Goal: Task Accomplishment & Management: Use online tool/utility

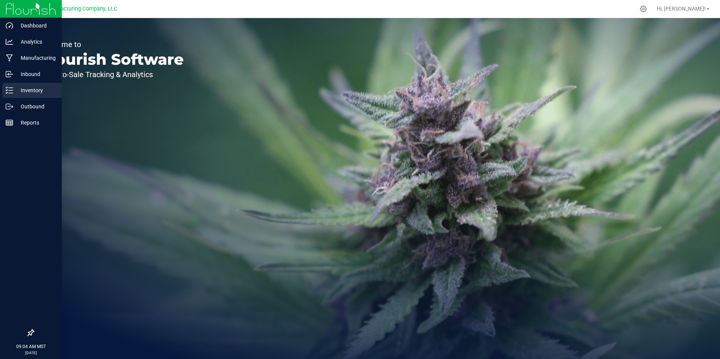
click at [13, 93] on icon at bounding box center [10, 91] width 8 height 8
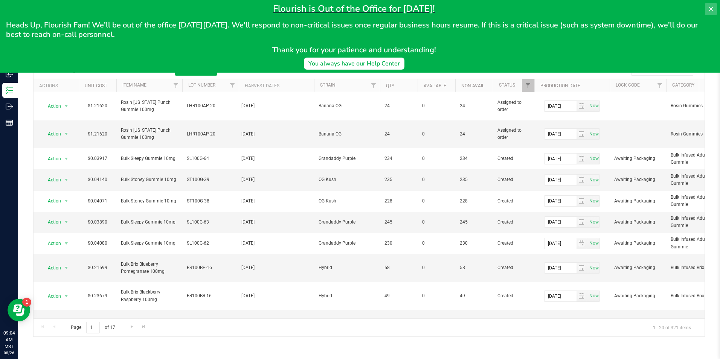
click at [712, 13] on button at bounding box center [711, 9] width 12 height 12
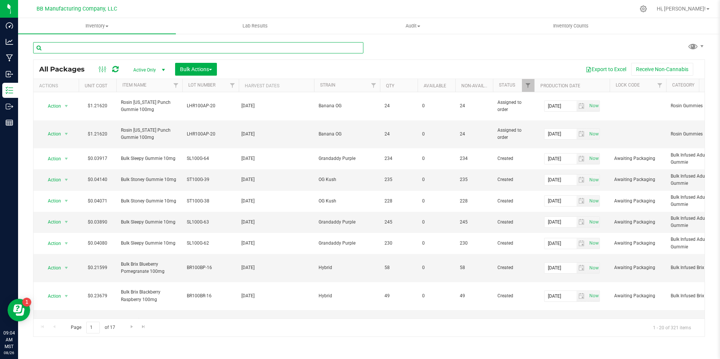
click at [193, 43] on input "text" at bounding box center [198, 47] width 330 height 11
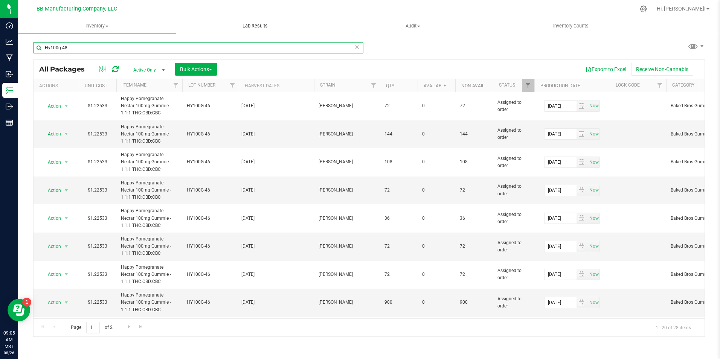
type input "Hy100g-48"
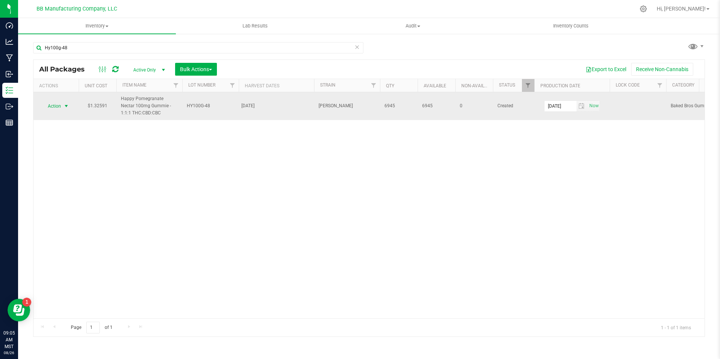
click at [66, 105] on span "select" at bounding box center [66, 106] width 6 height 6
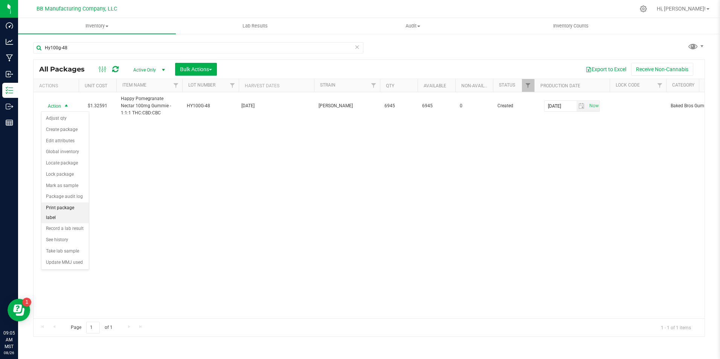
click at [58, 209] on li "Print package label" at bounding box center [64, 213] width 47 height 21
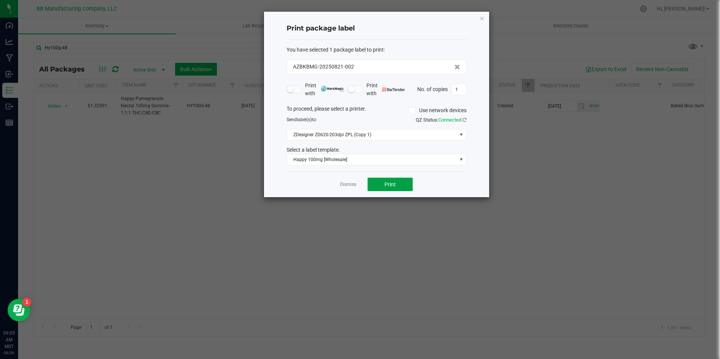
click at [390, 191] on button "Print" at bounding box center [390, 185] width 45 height 14
click at [404, 188] on button "Print" at bounding box center [390, 185] width 45 height 14
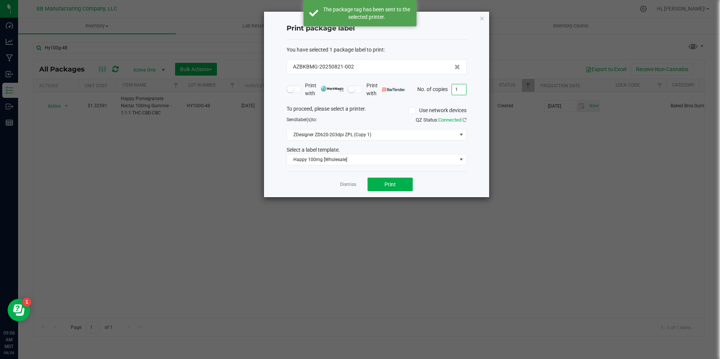
click at [463, 93] on input "1" at bounding box center [459, 89] width 14 height 11
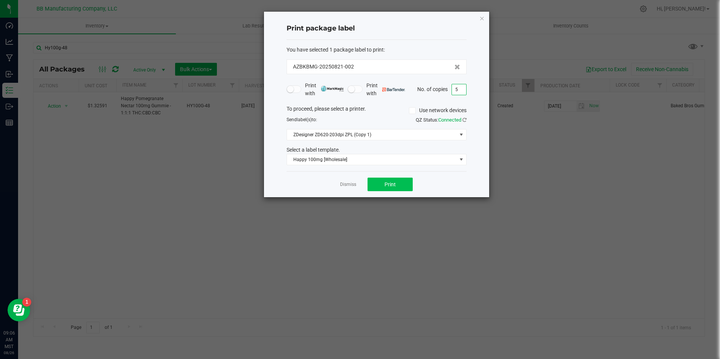
type input "5"
click at [402, 186] on button "Print" at bounding box center [390, 185] width 45 height 14
click at [354, 187] on link "Dismiss" at bounding box center [348, 185] width 16 height 6
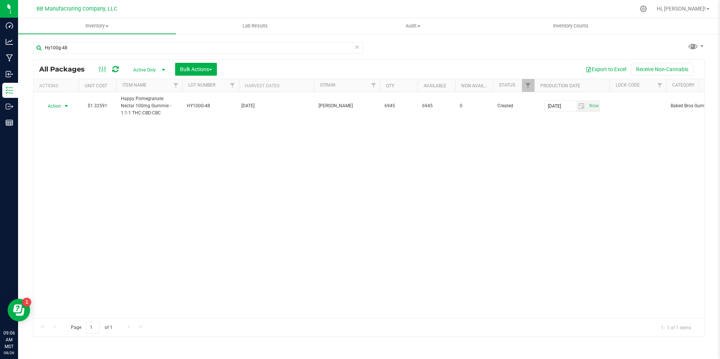
click at [111, 54] on div "Hy100g-48" at bounding box center [198, 50] width 330 height 17
click at [111, 45] on input "Hy100g-48" at bounding box center [198, 47] width 330 height 11
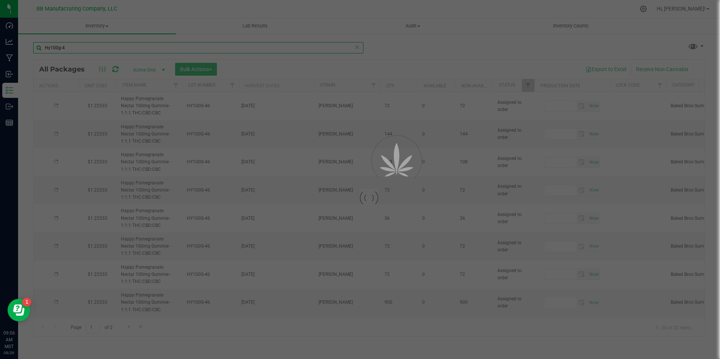
type input "Hy100g-47"
type input "[DATE]"
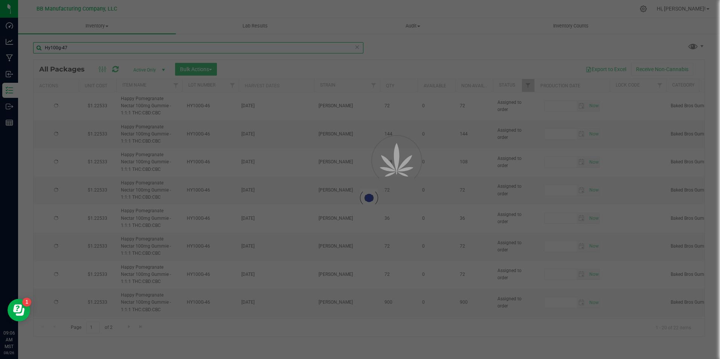
type input "[DATE]"
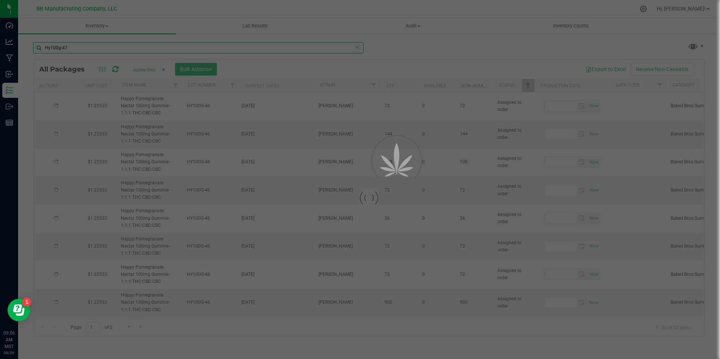
type input "[DATE]"
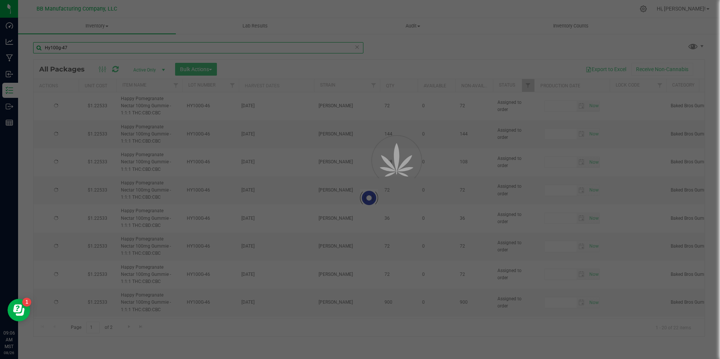
type input "[DATE]"
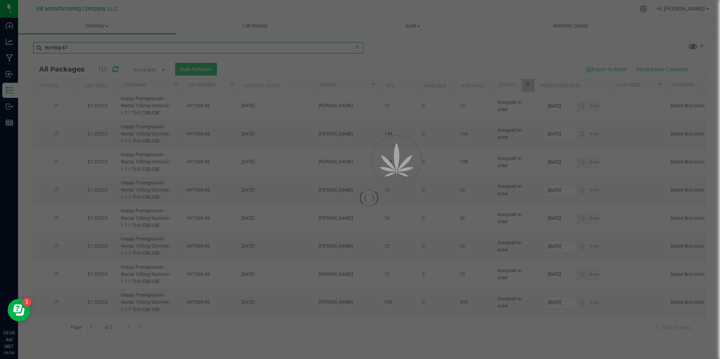
type input "[DATE]"
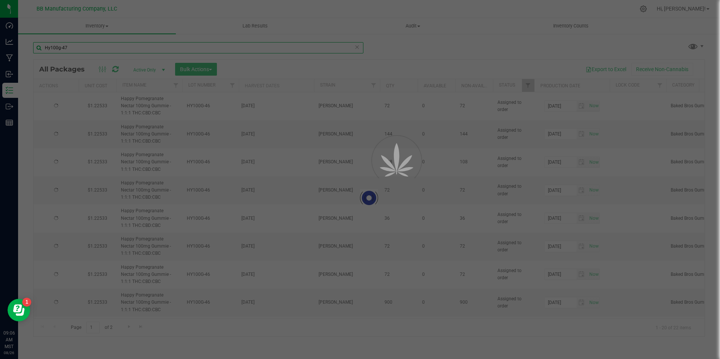
type input "[DATE]"
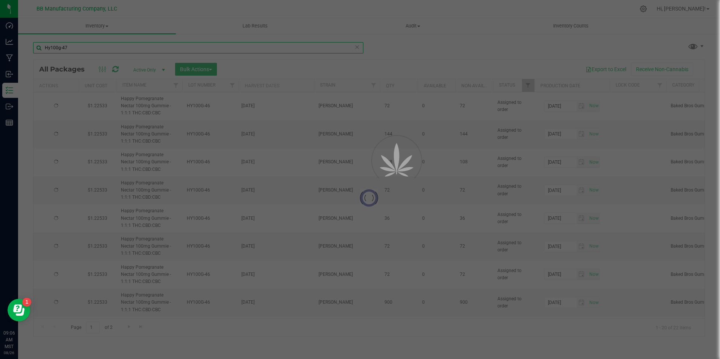
type input "[DATE]"
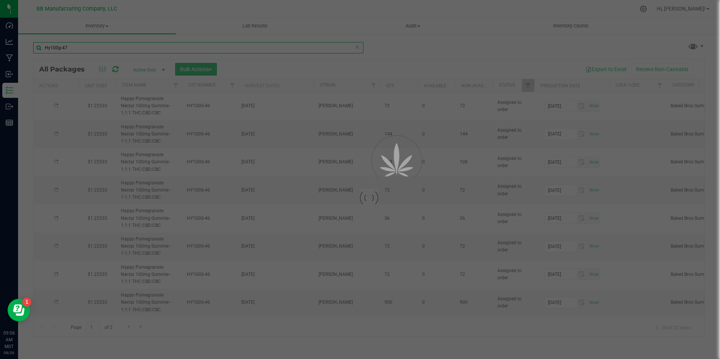
type input "[DATE]"
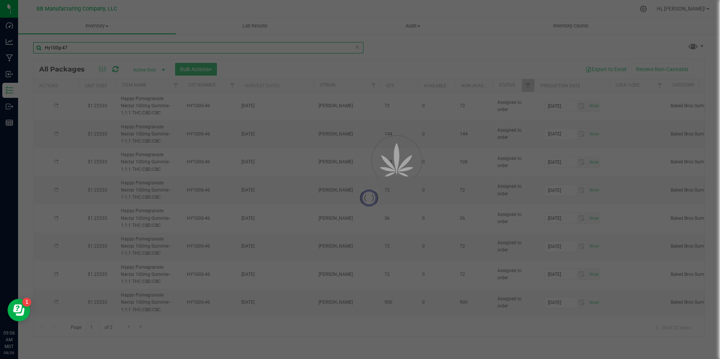
type input "[DATE]"
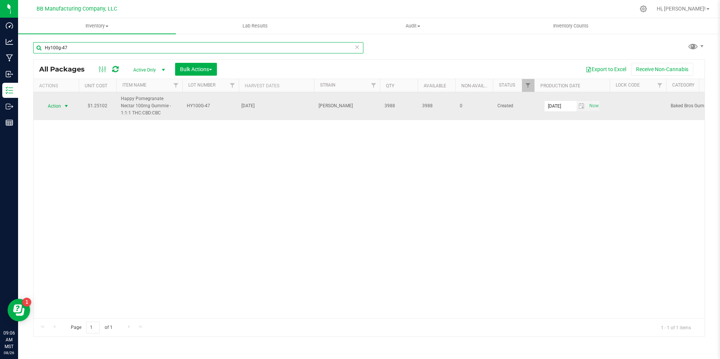
type input "Hy100g-47"
click at [63, 104] on span "select" at bounding box center [66, 106] width 9 height 11
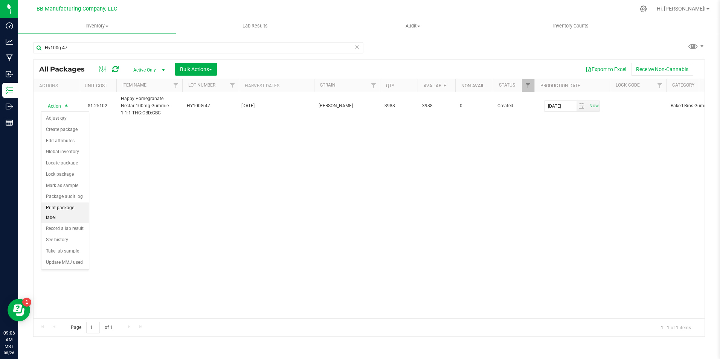
click at [76, 205] on li "Print package label" at bounding box center [64, 213] width 47 height 21
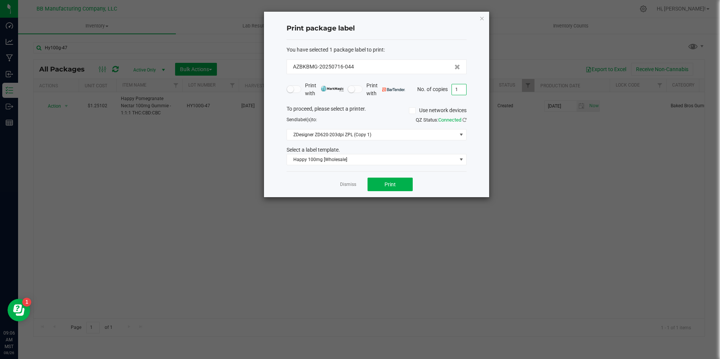
click at [459, 90] on input "1" at bounding box center [459, 89] width 14 height 11
type input "5"
click at [386, 189] on button "Print" at bounding box center [390, 185] width 45 height 14
click at [351, 182] on link "Dismiss" at bounding box center [348, 185] width 16 height 6
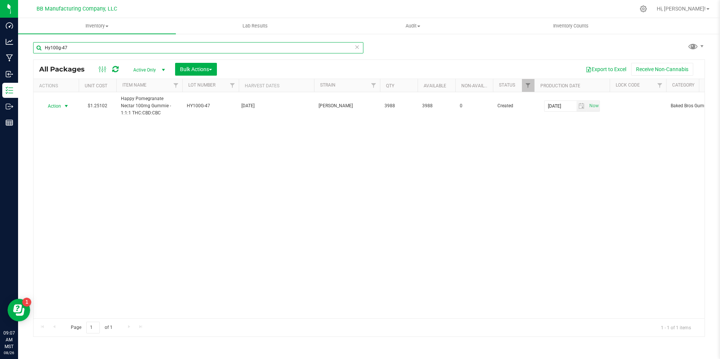
click at [104, 50] on input "Hy100g-47" at bounding box center [198, 47] width 330 height 11
type input "Hy100g-46"
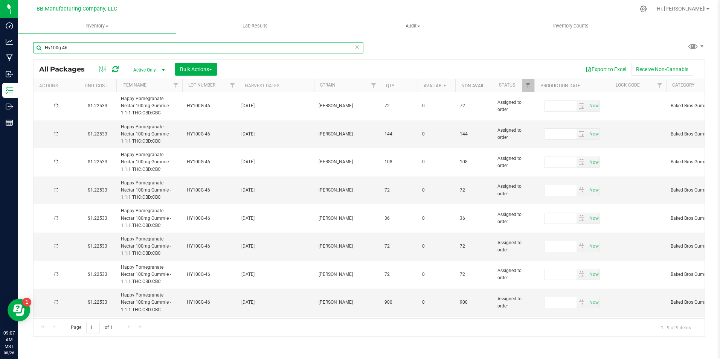
type input "[DATE]"
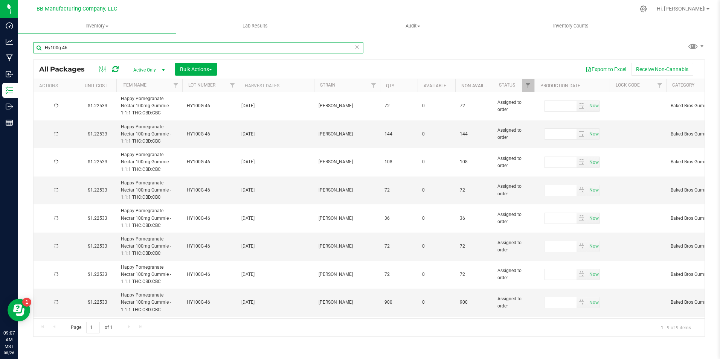
type input "[DATE]"
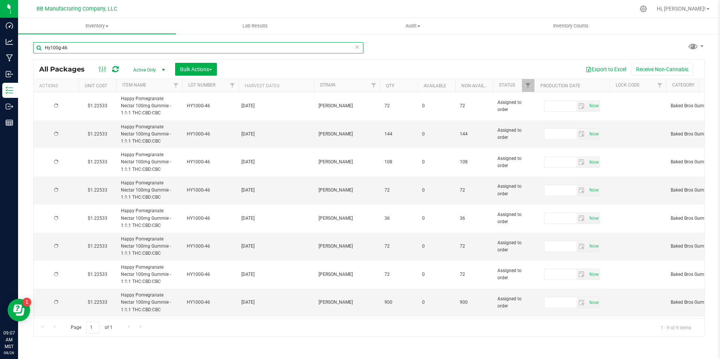
type input "[DATE]"
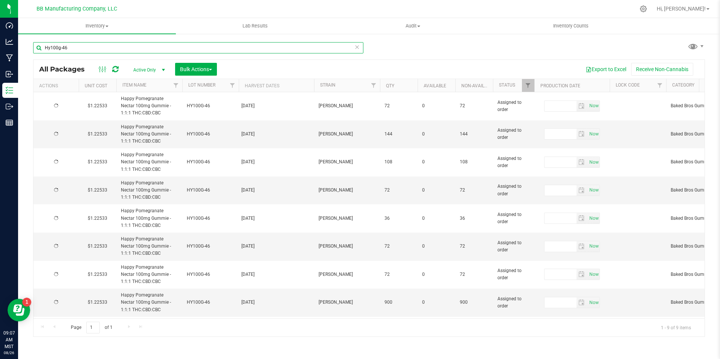
type input "[DATE]"
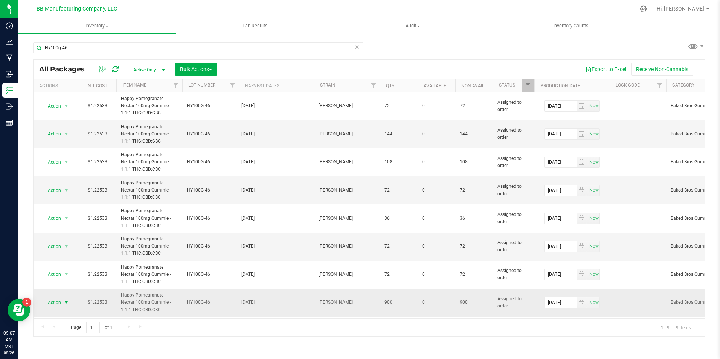
click at [68, 302] on span "select" at bounding box center [66, 303] width 6 height 6
click at [73, 248] on li "Print package label" at bounding box center [65, 246] width 49 height 11
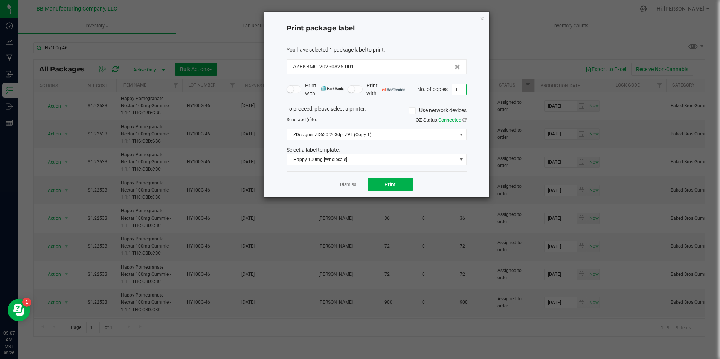
click at [463, 87] on input "1" at bounding box center [459, 89] width 14 height 11
type input "5"
click at [400, 180] on button "Print" at bounding box center [390, 185] width 45 height 14
click at [351, 185] on link "Dismiss" at bounding box center [348, 185] width 16 height 6
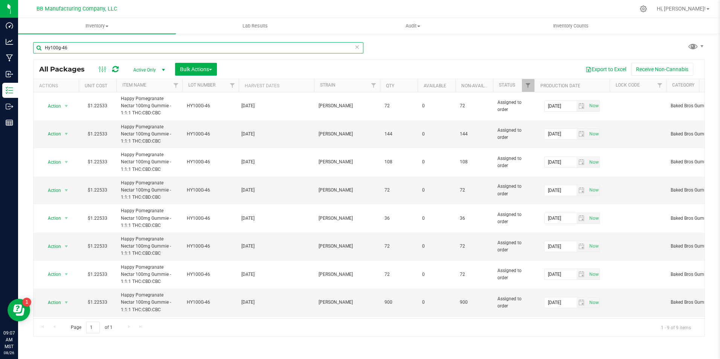
click at [98, 47] on input "Hy100g-46" at bounding box center [198, 47] width 330 height 11
type input "Hy100g-50"
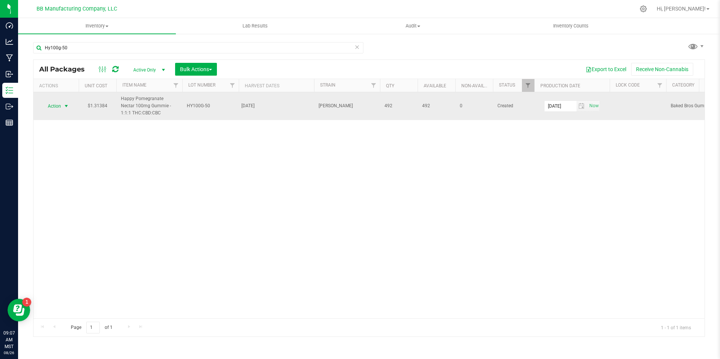
click at [60, 105] on span "Action" at bounding box center [51, 106] width 20 height 11
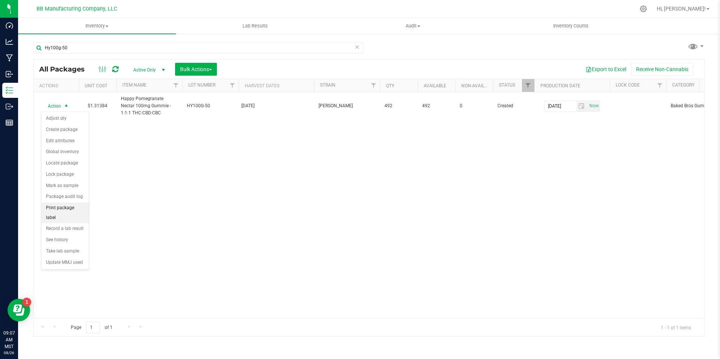
click at [63, 208] on li "Print package label" at bounding box center [64, 213] width 47 height 21
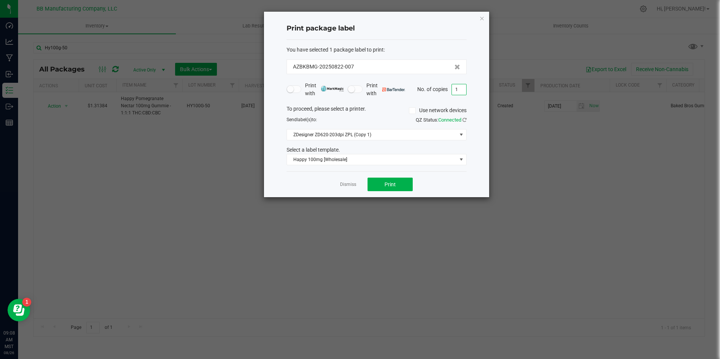
click at [464, 88] on input "1" at bounding box center [459, 89] width 14 height 11
type input "5"
click at [401, 188] on button "Print" at bounding box center [390, 185] width 45 height 14
click at [347, 184] on link "Dismiss" at bounding box center [348, 185] width 16 height 6
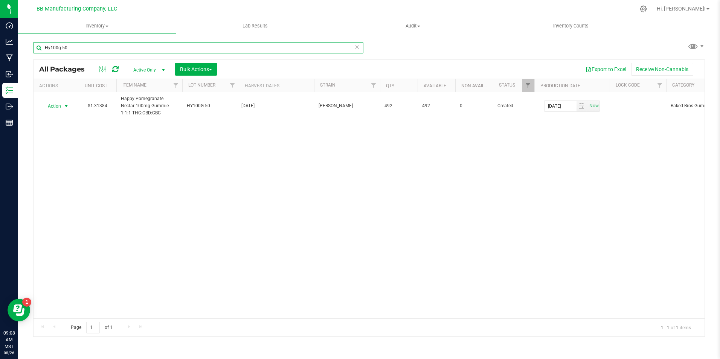
click at [130, 52] on input "Hy100g-50" at bounding box center [198, 47] width 330 height 11
type input "Hy100g-42"
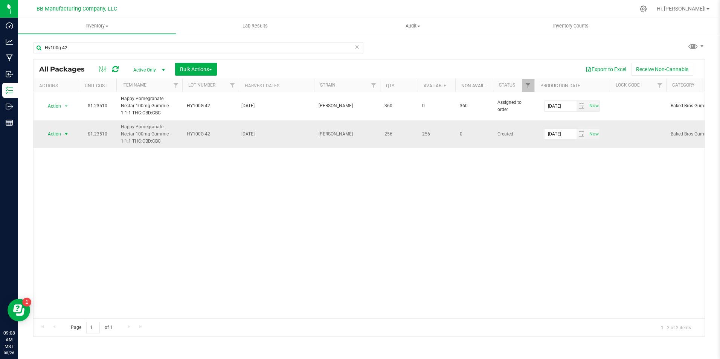
click at [63, 131] on span "select" at bounding box center [66, 134] width 6 height 6
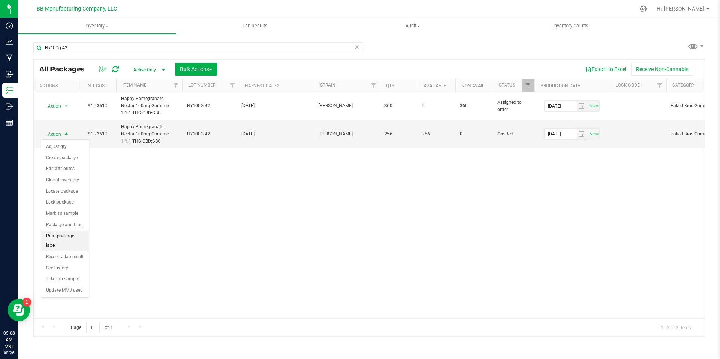
click at [71, 235] on li "Print package label" at bounding box center [64, 241] width 47 height 21
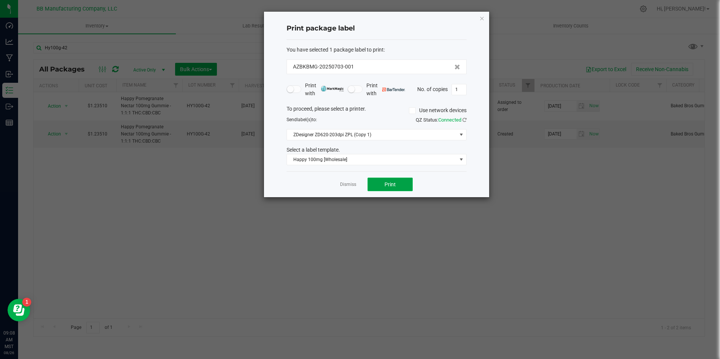
click at [399, 182] on button "Print" at bounding box center [390, 185] width 45 height 14
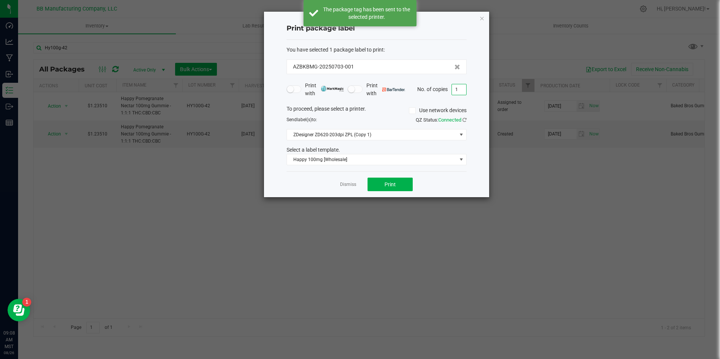
click at [459, 91] on input "1" at bounding box center [459, 89] width 14 height 11
type input "4"
click at [405, 189] on button "Print" at bounding box center [390, 185] width 45 height 14
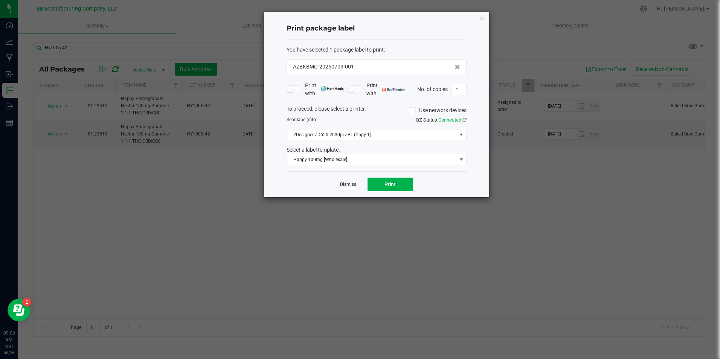
click at [343, 182] on link "Dismiss" at bounding box center [348, 185] width 16 height 6
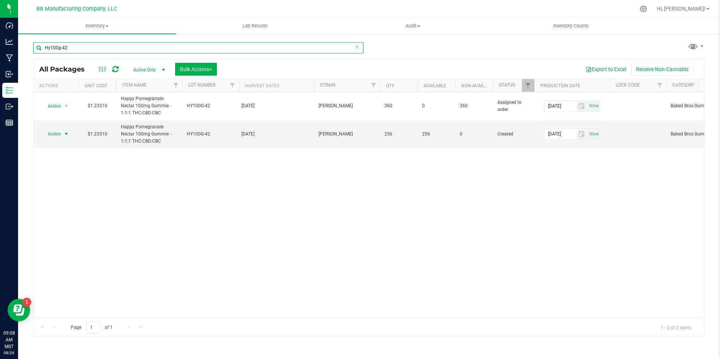
click at [77, 47] on input "Hy100g-42" at bounding box center [198, 47] width 330 height 11
type input "Hy100g-49"
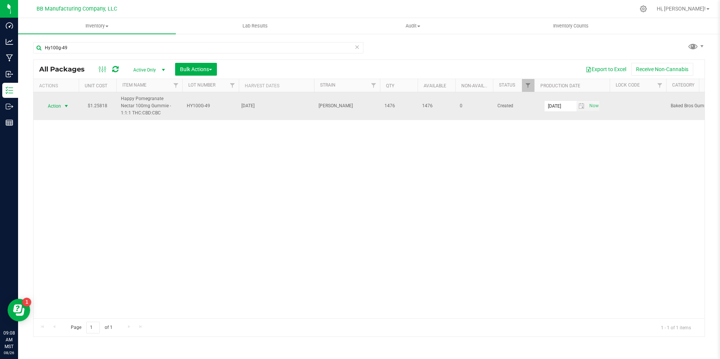
click at [58, 106] on span "Action" at bounding box center [51, 106] width 20 height 11
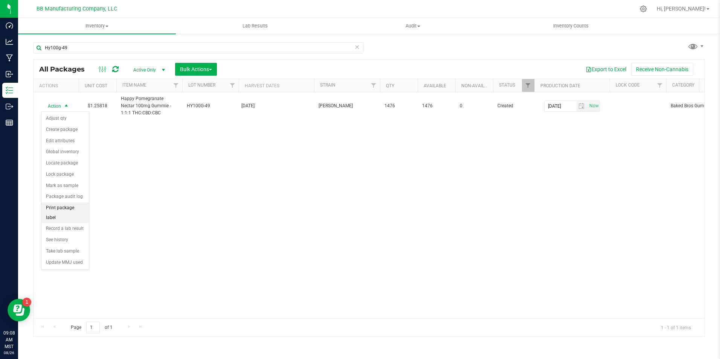
click at [67, 209] on li "Print package label" at bounding box center [64, 213] width 47 height 21
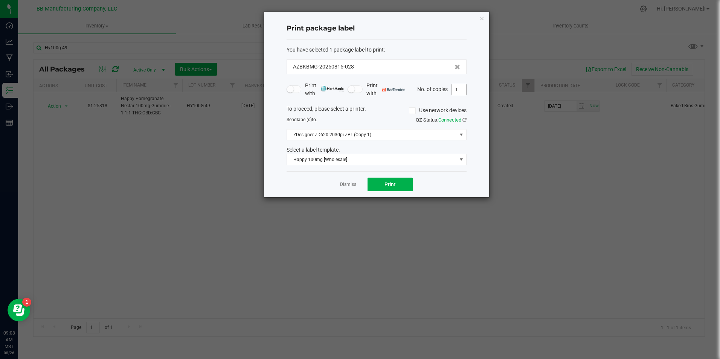
click at [465, 93] on input "1" at bounding box center [459, 89] width 14 height 11
type input "5"
click at [401, 179] on button "Print" at bounding box center [390, 185] width 45 height 14
click at [351, 185] on link "Dismiss" at bounding box center [348, 185] width 16 height 6
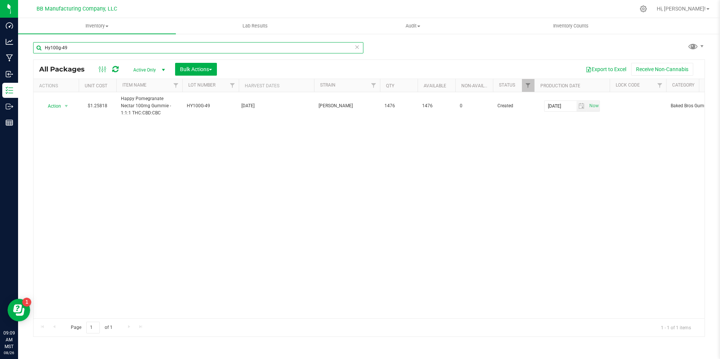
click at [70, 53] on input "Hy100g-49" at bounding box center [198, 47] width 330 height 11
type input "H"
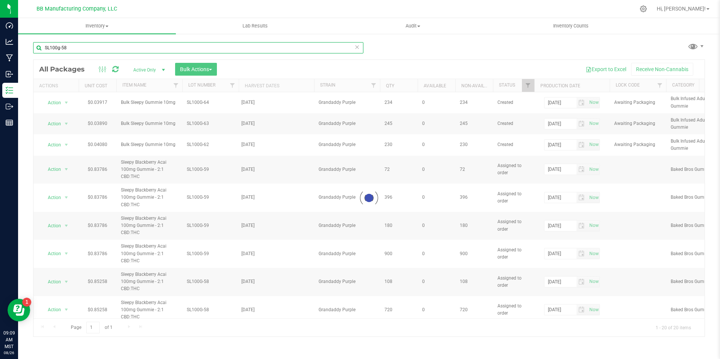
type input "SL100g-58"
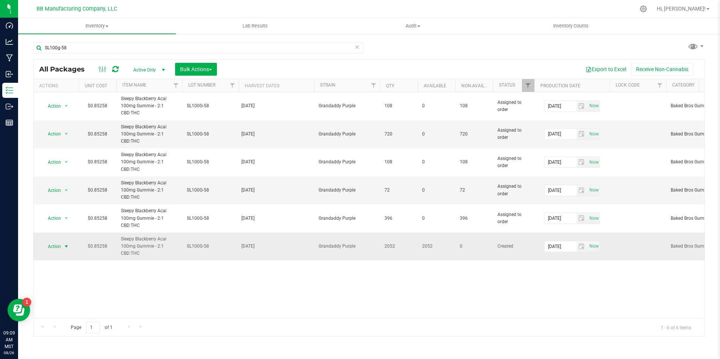
click at [64, 243] on span "select" at bounding box center [66, 246] width 9 height 11
click at [76, 188] on li "Print package label" at bounding box center [64, 194] width 47 height 21
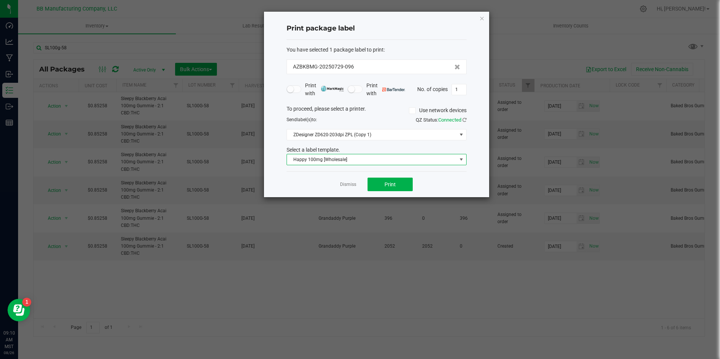
click at [360, 160] on span "Happy 100mg [Wholesale]" at bounding box center [372, 159] width 170 height 11
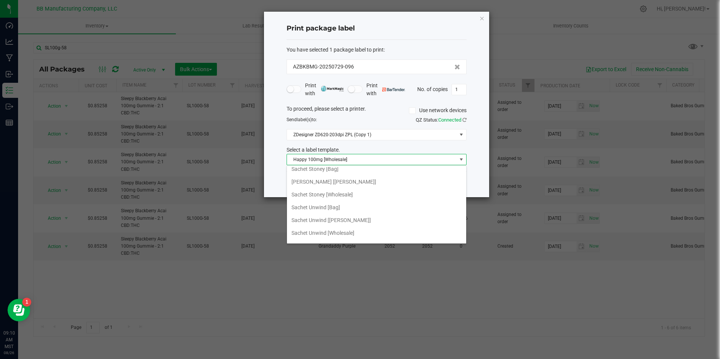
scroll to position [452, 0]
click at [344, 219] on li "Sleepy 100mg [Wholesale]" at bounding box center [376, 221] width 179 height 13
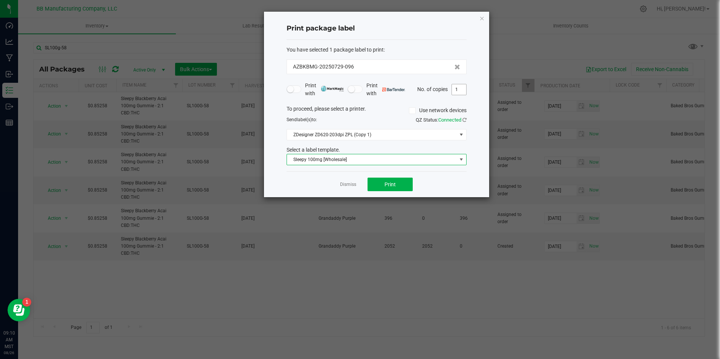
click at [464, 92] on input "1" at bounding box center [459, 89] width 14 height 11
type input "5"
click at [397, 187] on button "Print" at bounding box center [390, 185] width 45 height 14
click at [349, 183] on link "Dismiss" at bounding box center [348, 185] width 16 height 6
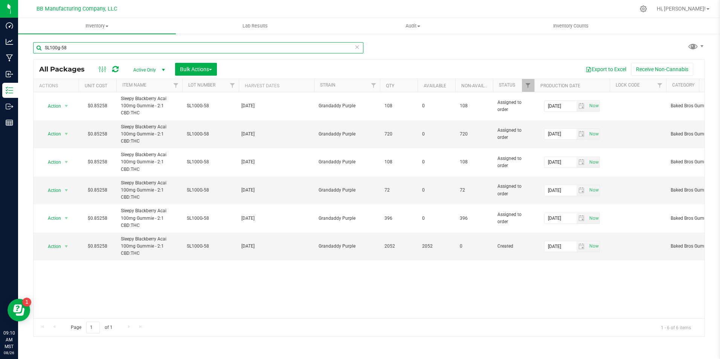
click at [127, 52] on input "SL100g-58" at bounding box center [198, 47] width 330 height 11
type input "SL100g-59"
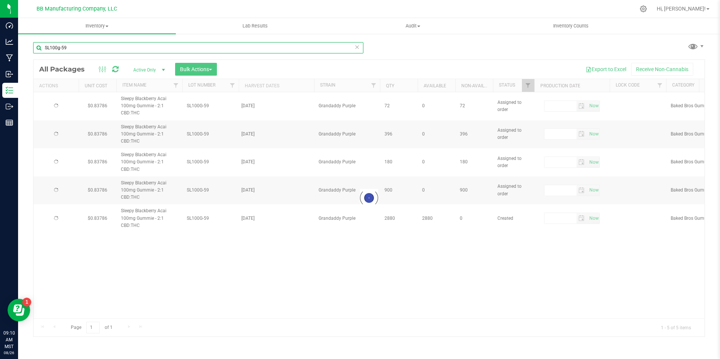
type input "[DATE]"
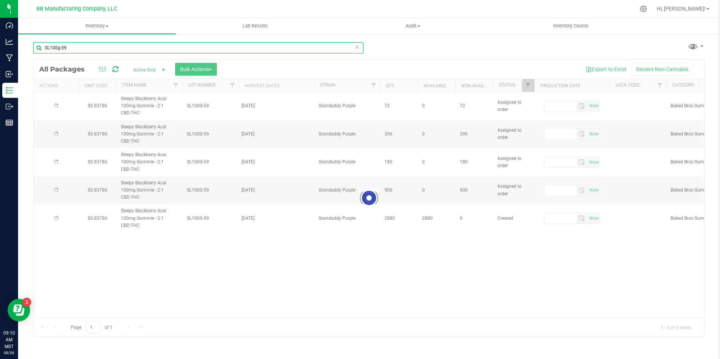
type input "[DATE]"
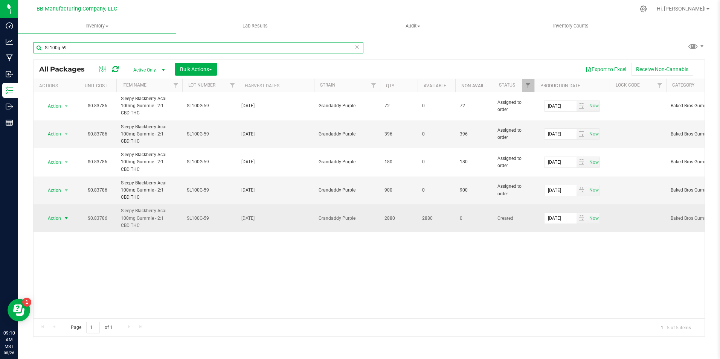
type input "SL100g-59"
click at [63, 216] on span "select" at bounding box center [66, 218] width 9 height 11
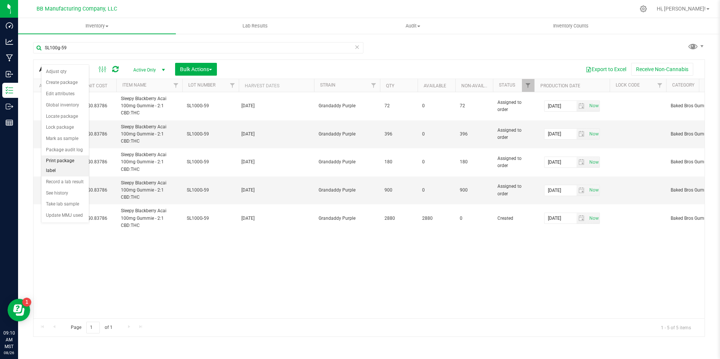
click at [77, 162] on li "Print package label" at bounding box center [64, 166] width 47 height 21
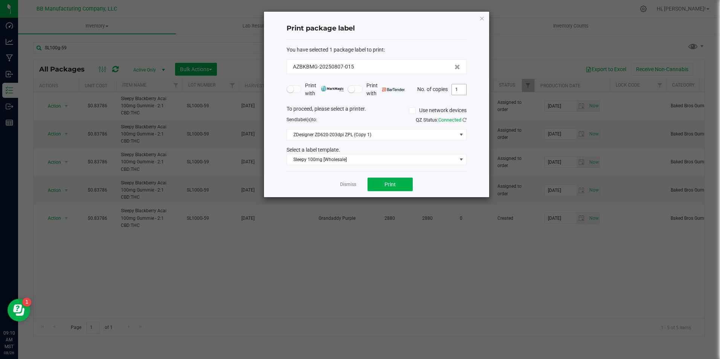
click at [461, 84] on input "1" at bounding box center [459, 89] width 14 height 11
type input "5"
click at [395, 184] on span "Print" at bounding box center [390, 185] width 11 height 6
click at [353, 185] on link "Dismiss" at bounding box center [348, 185] width 16 height 6
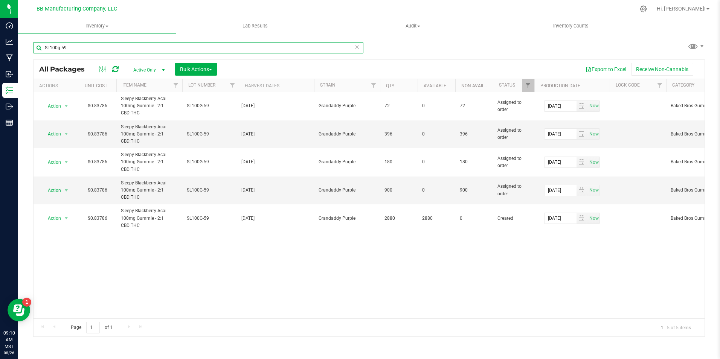
click at [82, 43] on input "SL100g-59" at bounding box center [198, 47] width 330 height 11
type input "SL100g-60"
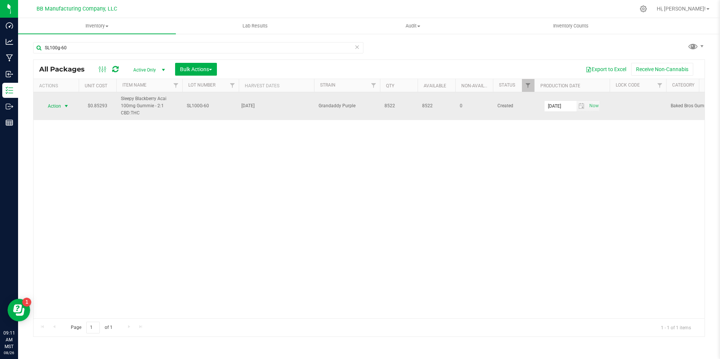
click at [53, 106] on span "Action" at bounding box center [51, 106] width 20 height 11
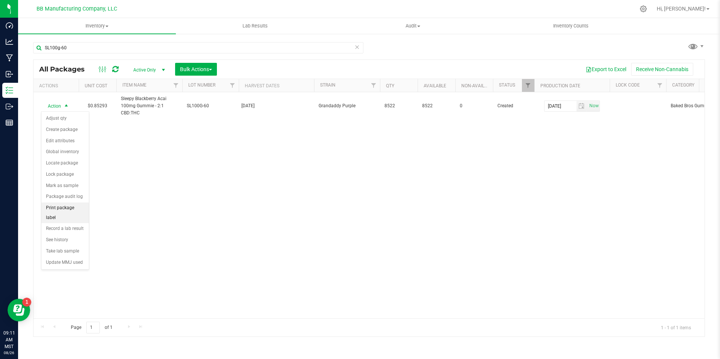
click at [74, 205] on li "Print package label" at bounding box center [64, 213] width 47 height 21
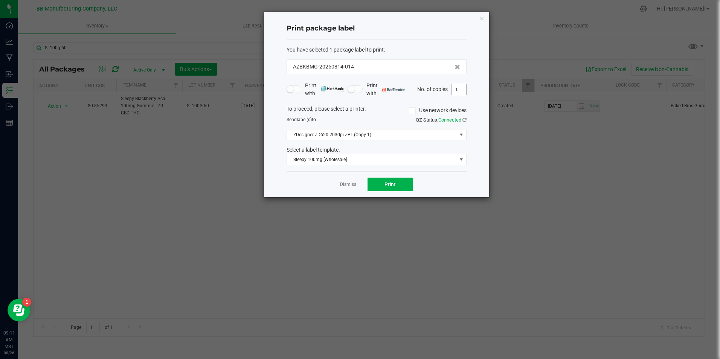
click at [462, 89] on input "1" at bounding box center [459, 89] width 14 height 11
type input "5"
click at [399, 180] on button "Print" at bounding box center [390, 185] width 45 height 14
click at [346, 187] on link "Dismiss" at bounding box center [348, 185] width 16 height 6
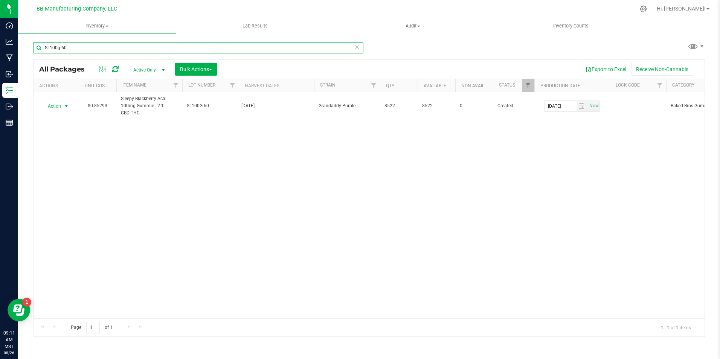
click at [125, 45] on input "SL100g-60" at bounding box center [198, 47] width 330 height 11
type input "SL100g-61"
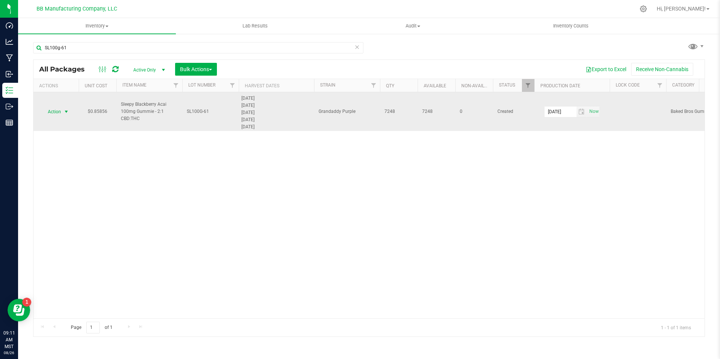
click at [63, 111] on span "select" at bounding box center [66, 112] width 6 height 6
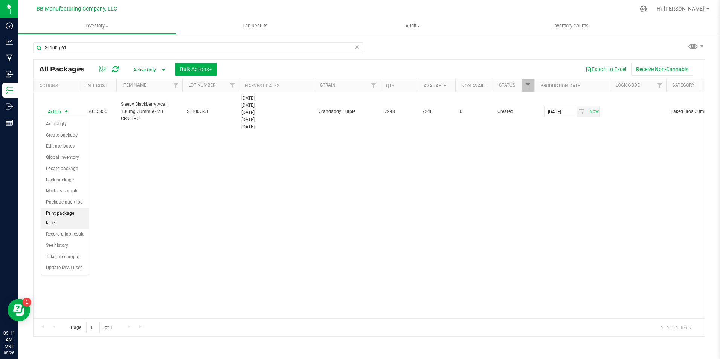
click at [78, 214] on li "Print package label" at bounding box center [64, 218] width 47 height 21
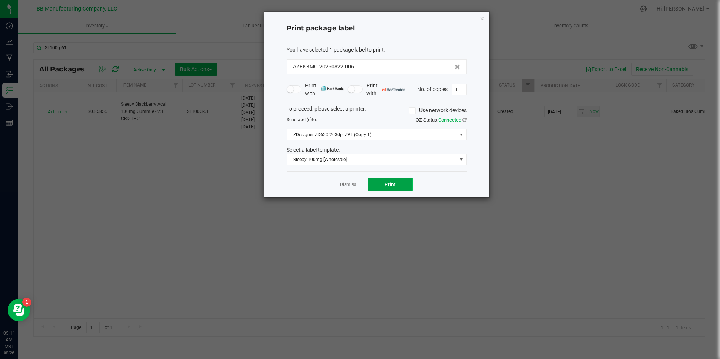
click at [376, 180] on button "Print" at bounding box center [390, 185] width 45 height 14
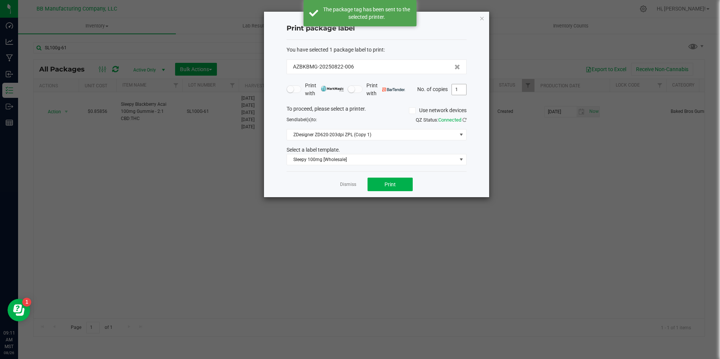
click at [465, 85] on input "1" at bounding box center [459, 89] width 14 height 11
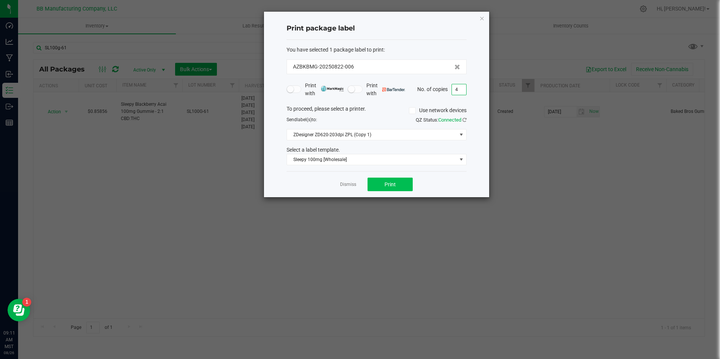
type input "4"
click at [380, 184] on button "Print" at bounding box center [390, 185] width 45 height 14
click at [348, 187] on link "Dismiss" at bounding box center [348, 185] width 16 height 6
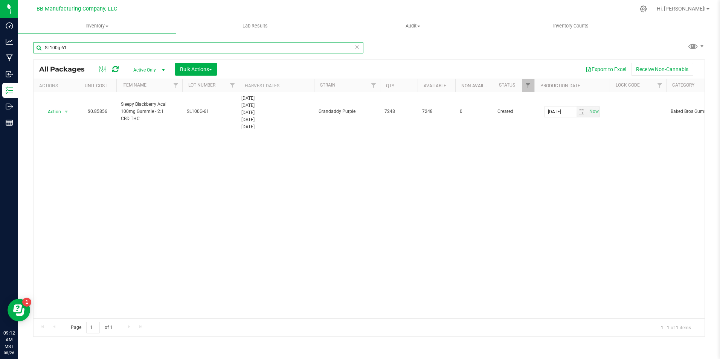
click at [49, 48] on input "SL100g-61" at bounding box center [198, 47] width 330 height 11
click at [81, 47] on input "UW100g-61" at bounding box center [198, 47] width 330 height 11
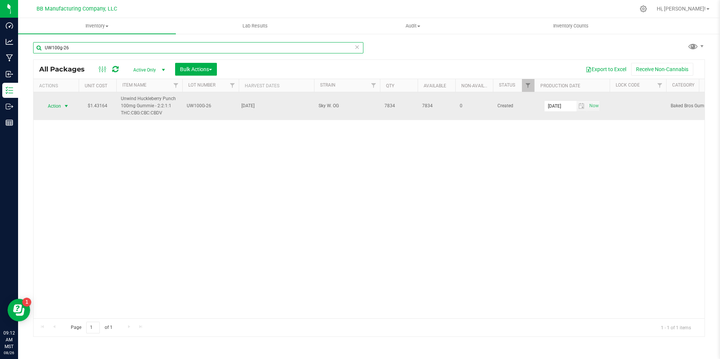
type input "UW100g-26"
click at [64, 107] on span "select" at bounding box center [66, 106] width 6 height 6
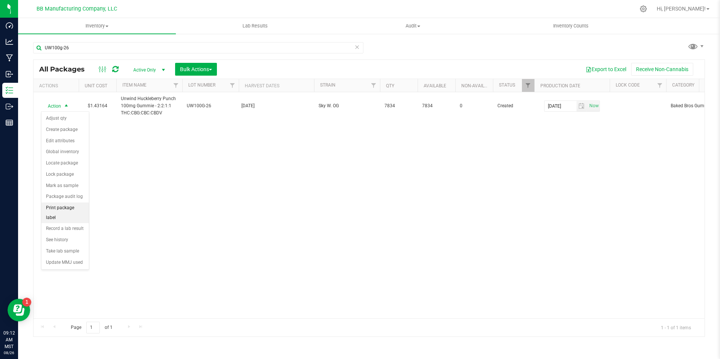
click at [72, 208] on li "Print package label" at bounding box center [64, 213] width 47 height 21
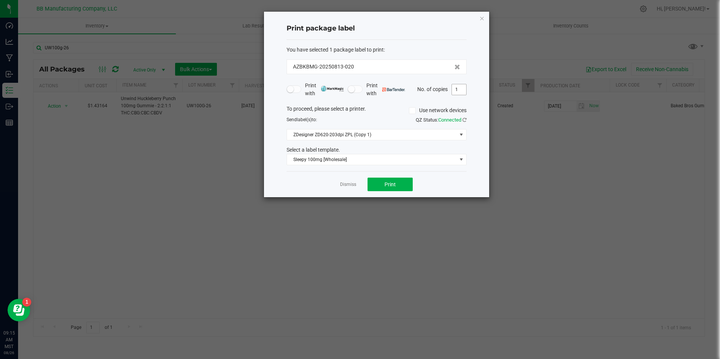
click at [465, 90] on input "1" at bounding box center [459, 89] width 14 height 11
type input "5"
click at [399, 178] on button "Print" at bounding box center [390, 185] width 45 height 14
click at [340, 186] on link "Dismiss" at bounding box center [348, 185] width 16 height 6
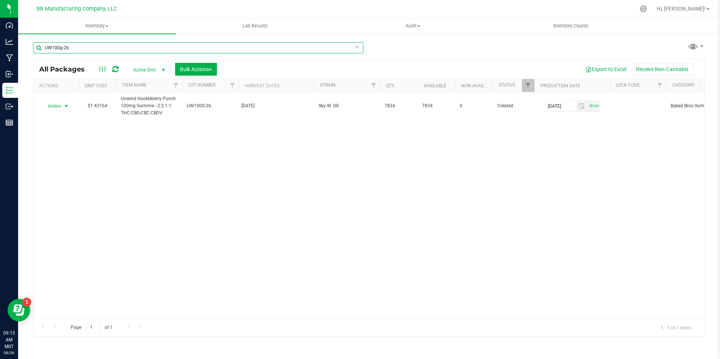
click at [80, 45] on input "UW100g-26" at bounding box center [198, 47] width 330 height 11
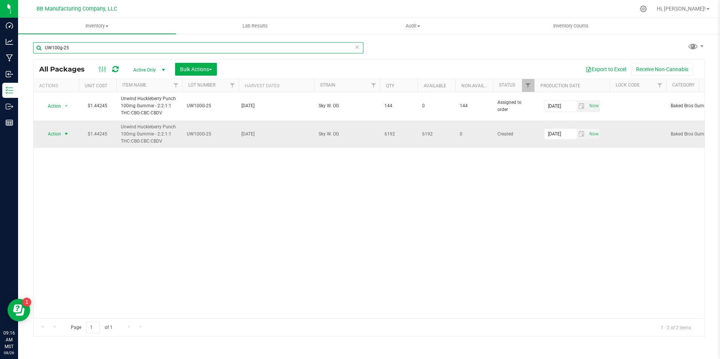
type input "UW100g-25"
click at [60, 133] on span "Action" at bounding box center [51, 134] width 20 height 11
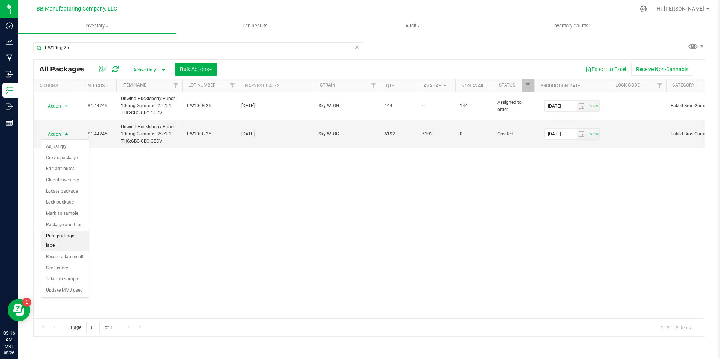
click at [70, 233] on li "Print package label" at bounding box center [64, 241] width 47 height 21
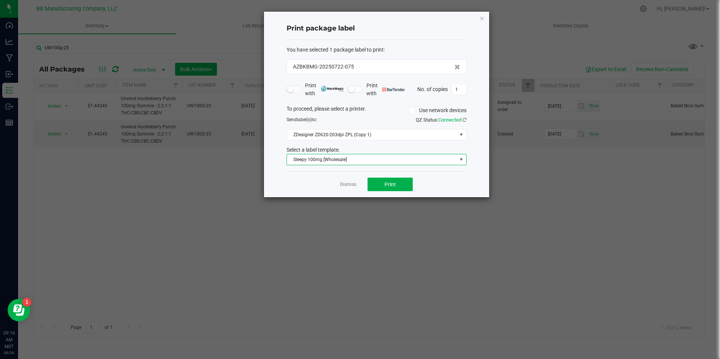
click at [461, 162] on span at bounding box center [461, 160] width 6 height 6
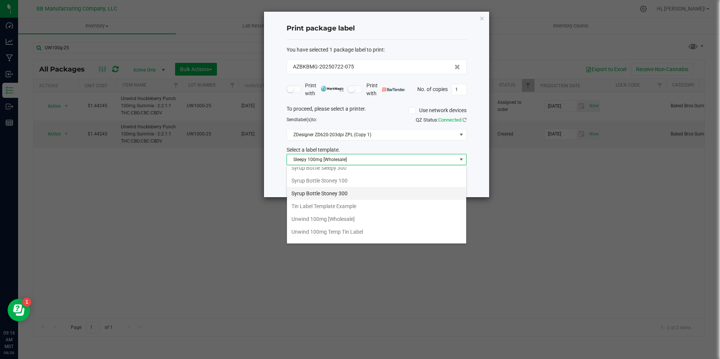
scroll to position [616, 0]
click at [363, 214] on li "Unwind 100mg [Wholesale]" at bounding box center [376, 210] width 179 height 13
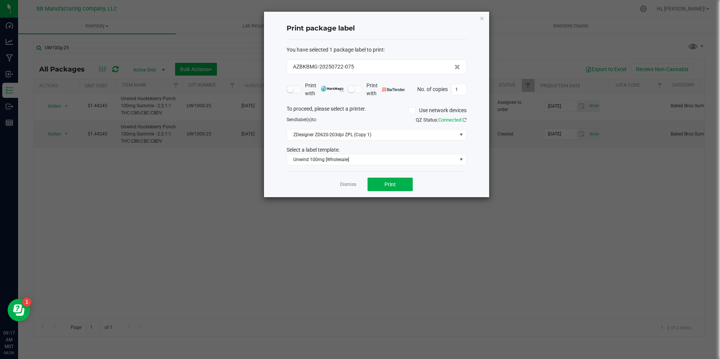
click at [363, 214] on ngb-modal-window "Print package label You have selected 1 package label to print : AZBKBMG-202507…" at bounding box center [363, 179] width 726 height 359
click at [394, 180] on button "Print" at bounding box center [390, 185] width 45 height 14
click at [460, 88] on input "1" at bounding box center [459, 89] width 14 height 11
type input "4"
click at [400, 186] on button "Print" at bounding box center [390, 185] width 45 height 14
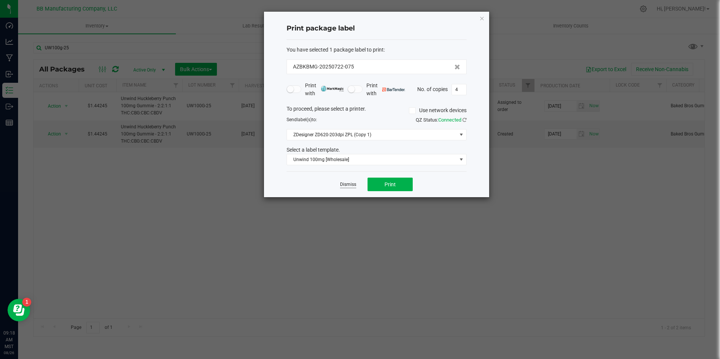
click at [349, 182] on link "Dismiss" at bounding box center [348, 185] width 16 height 6
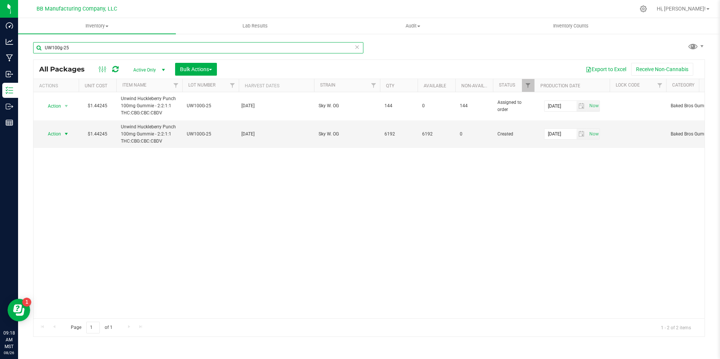
click at [88, 46] on input "UW100g-25" at bounding box center [198, 47] width 330 height 11
type input "UW100g-27"
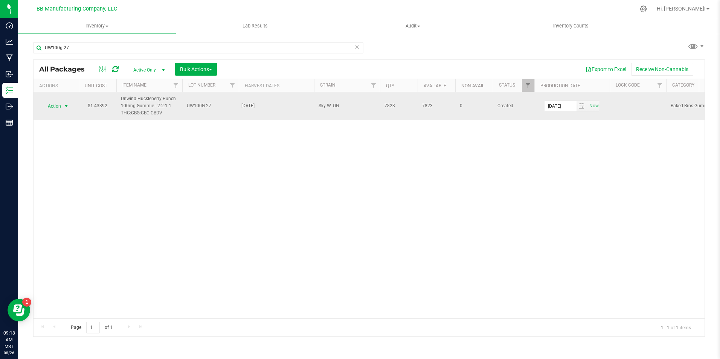
click at [55, 105] on span "Action" at bounding box center [51, 106] width 20 height 11
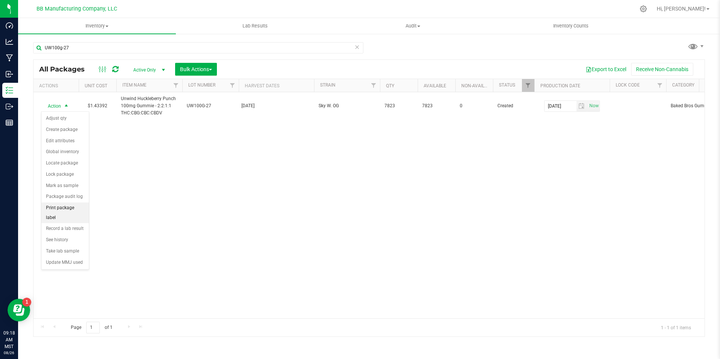
click at [73, 206] on li "Print package label" at bounding box center [64, 213] width 47 height 21
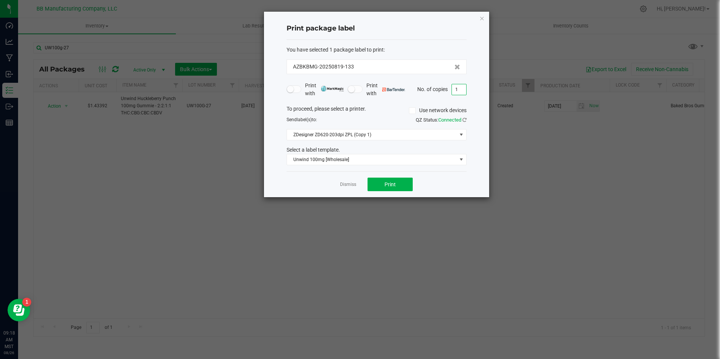
click at [458, 87] on input "1" at bounding box center [459, 89] width 14 height 11
type input "5"
click at [405, 180] on button "Print" at bounding box center [390, 185] width 45 height 14
click at [199, 145] on ngb-modal-window "Print package label You have selected 1 package label to print : AZBKBMG-202508…" at bounding box center [363, 179] width 726 height 359
click at [128, 46] on ngb-modal-window "Print package label You have selected 1 package label to print : AZBKBMG-202508…" at bounding box center [363, 179] width 726 height 359
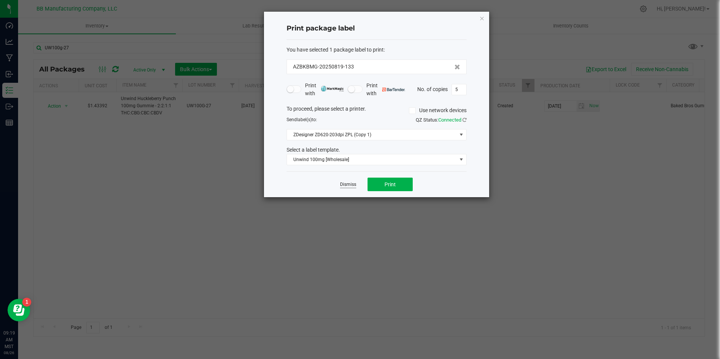
click at [351, 187] on link "Dismiss" at bounding box center [348, 185] width 16 height 6
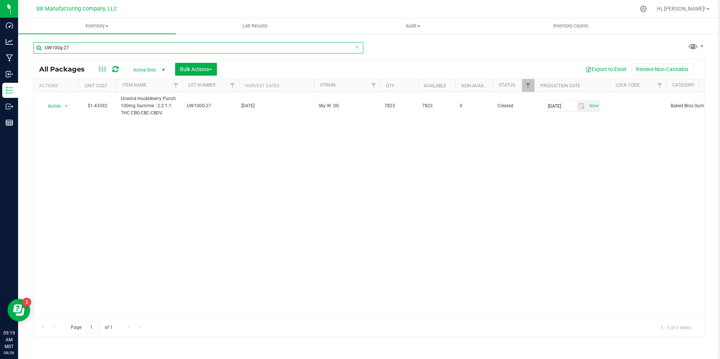
click at [75, 51] on input "UW100g-27" at bounding box center [198, 47] width 330 height 11
type input "UW100g-24"
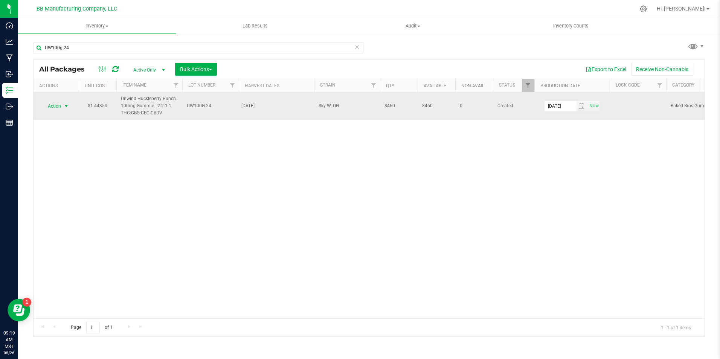
click at [54, 105] on span "Action" at bounding box center [51, 106] width 20 height 11
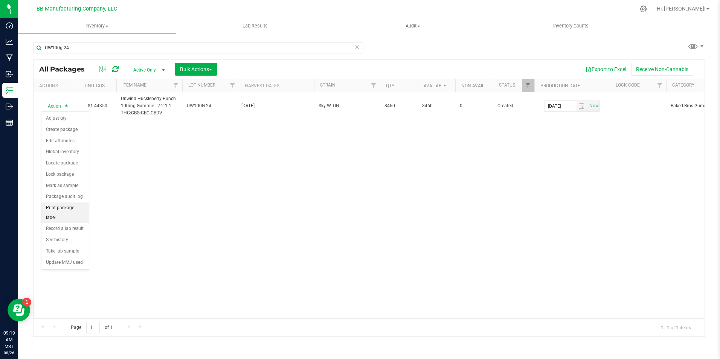
click at [65, 203] on li "Print package label" at bounding box center [64, 213] width 47 height 21
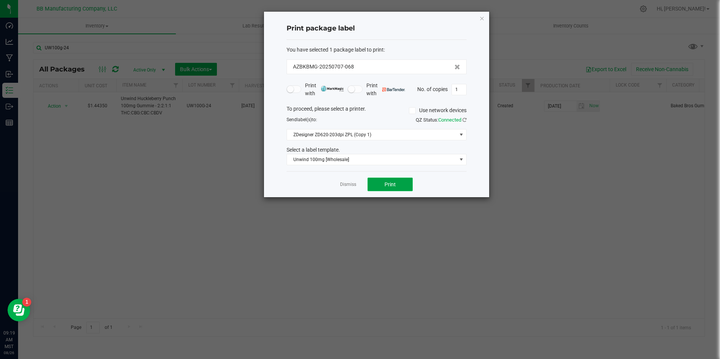
click at [376, 188] on button "Print" at bounding box center [390, 185] width 45 height 14
click at [460, 90] on input "1" at bounding box center [459, 89] width 14 height 11
type input "5"
click at [401, 179] on button "Print" at bounding box center [390, 185] width 45 height 14
click at [348, 182] on link "Dismiss" at bounding box center [348, 185] width 16 height 6
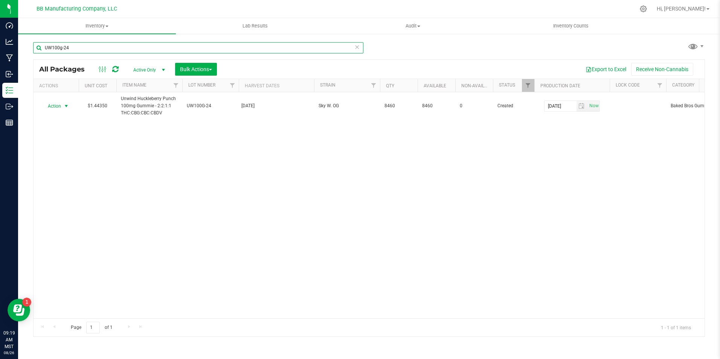
click at [53, 48] on input "UW100g-24" at bounding box center [198, 47] width 330 height 11
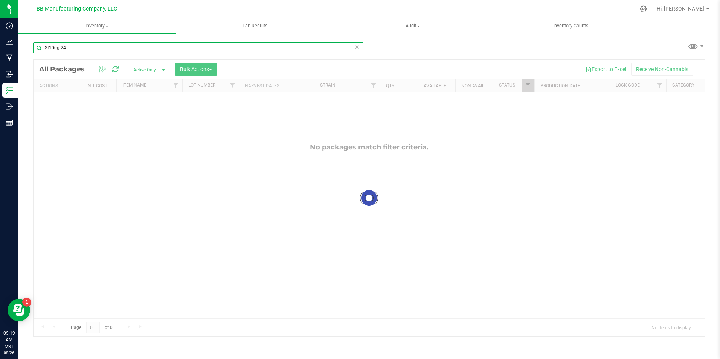
click at [109, 49] on input "St100g-24" at bounding box center [198, 47] width 330 height 11
type input "St100g-37"
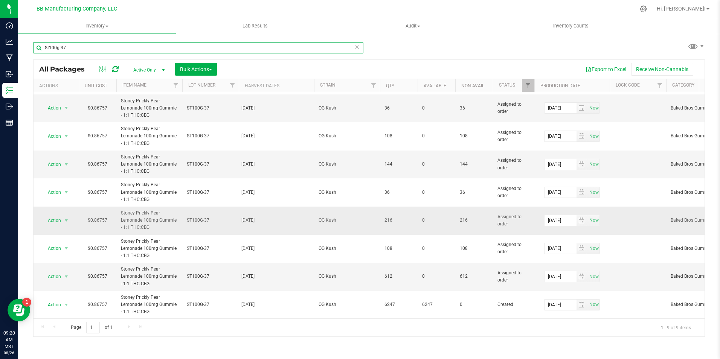
scroll to position [32, 0]
click at [63, 272] on span "select" at bounding box center [66, 277] width 9 height 11
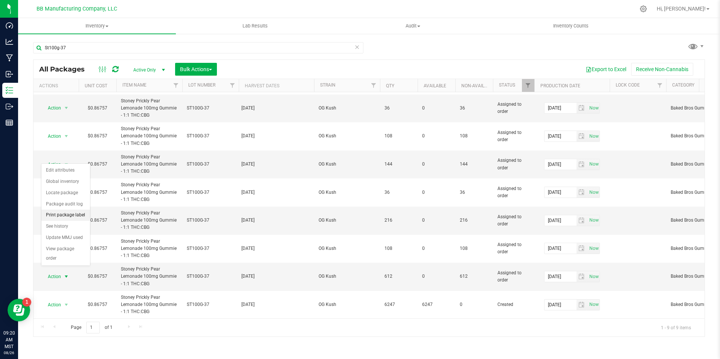
click at [81, 212] on li "Print package label" at bounding box center [65, 215] width 49 height 11
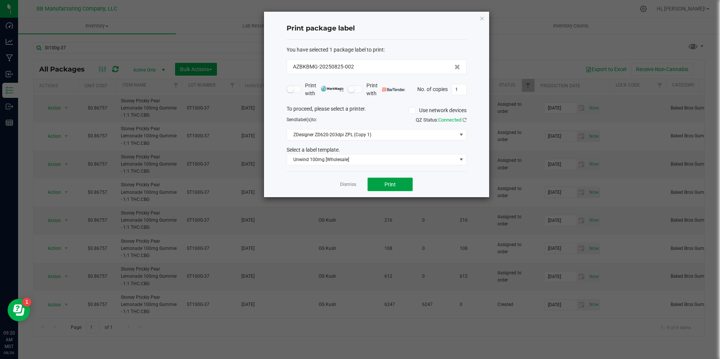
click at [392, 179] on button "Print" at bounding box center [390, 185] width 45 height 14
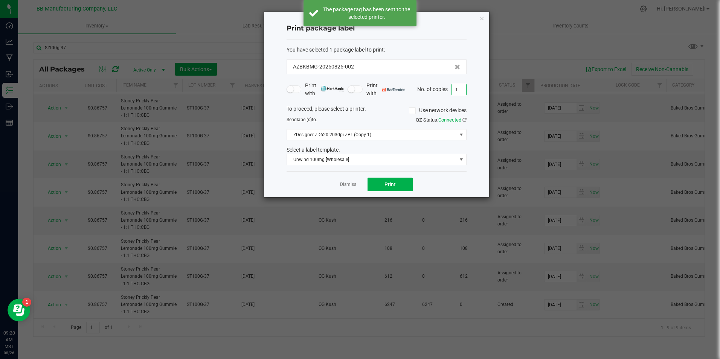
click at [464, 93] on input "1" at bounding box center [459, 89] width 14 height 11
type input "4"
click at [402, 183] on button "Print" at bounding box center [390, 185] width 45 height 14
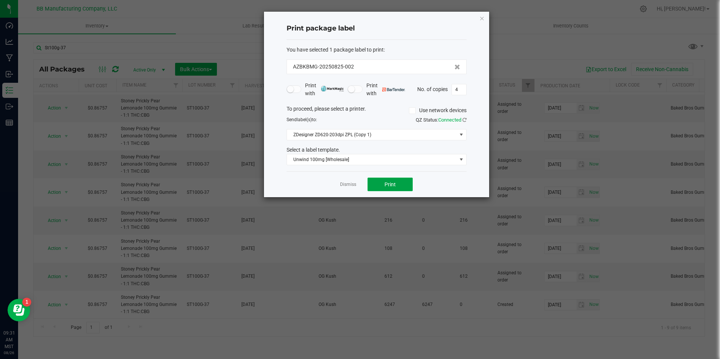
click at [402, 182] on button "Print" at bounding box center [390, 185] width 45 height 14
click at [402, 182] on div at bounding box center [376, 105] width 225 height 186
click at [402, 182] on button "Print" at bounding box center [390, 185] width 45 height 14
click at [342, 186] on link "Dismiss" at bounding box center [348, 185] width 16 height 6
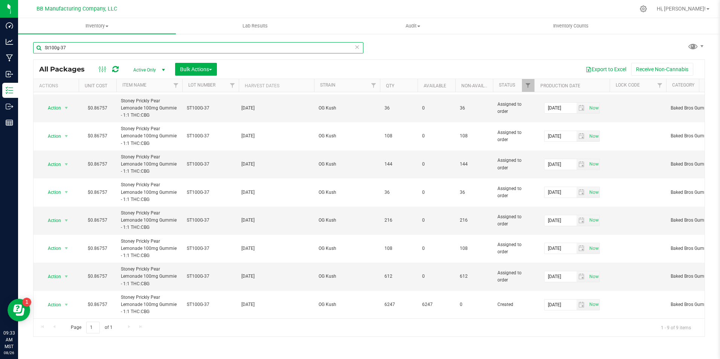
click at [137, 44] on input "St100g-37" at bounding box center [198, 47] width 330 height 11
type input "S"
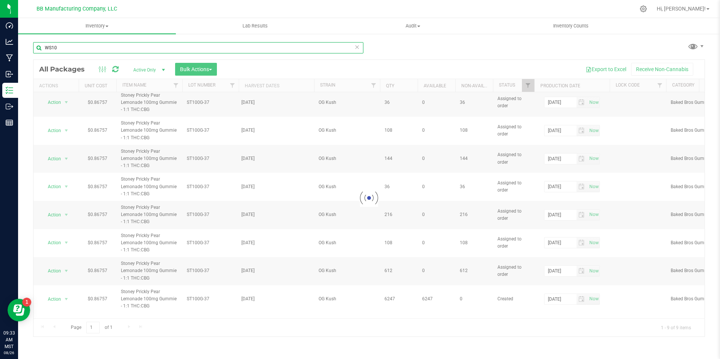
type input "WS100"
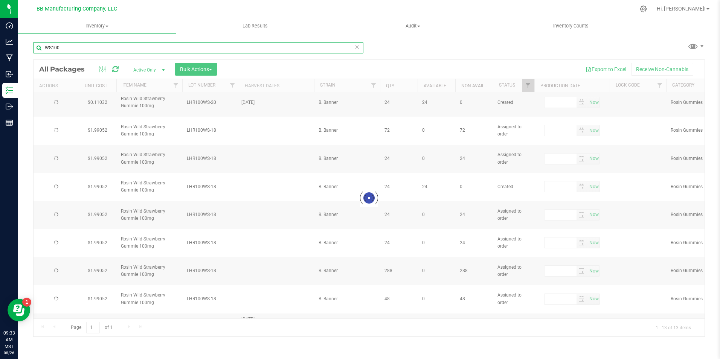
type input "[DATE]"
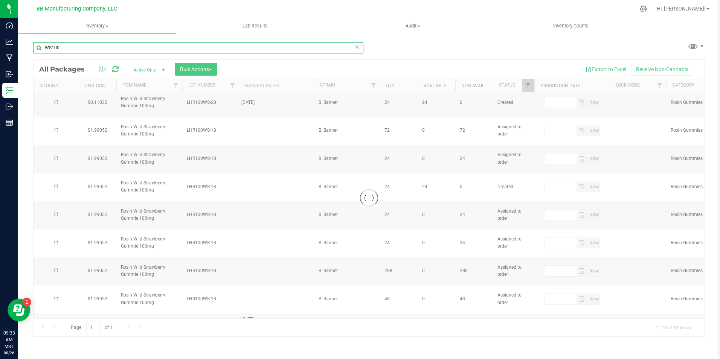
type input "[DATE]"
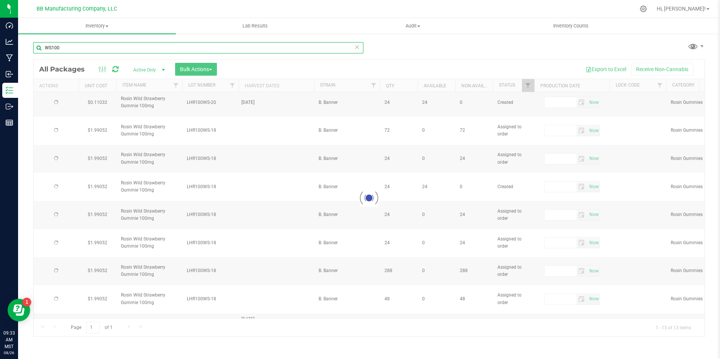
type input "[DATE]"
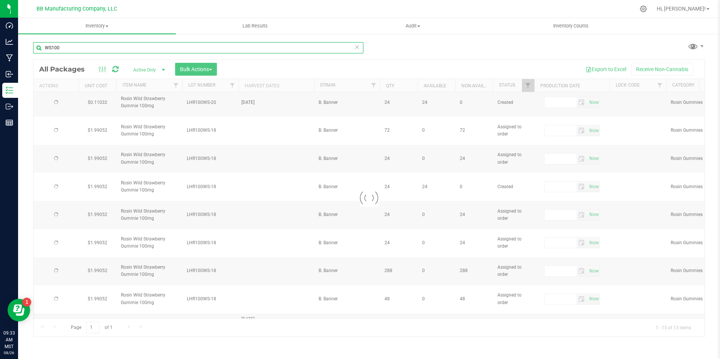
type input "[DATE]"
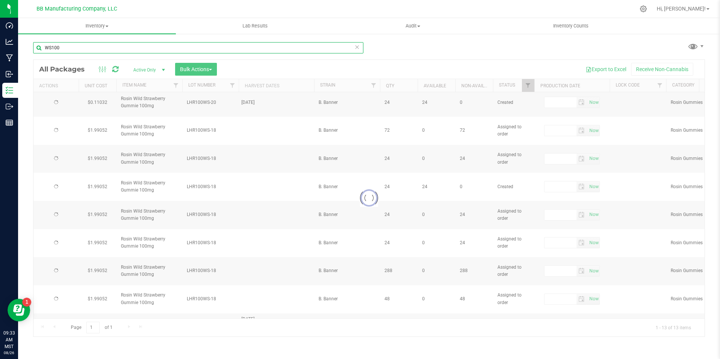
type input "[DATE]"
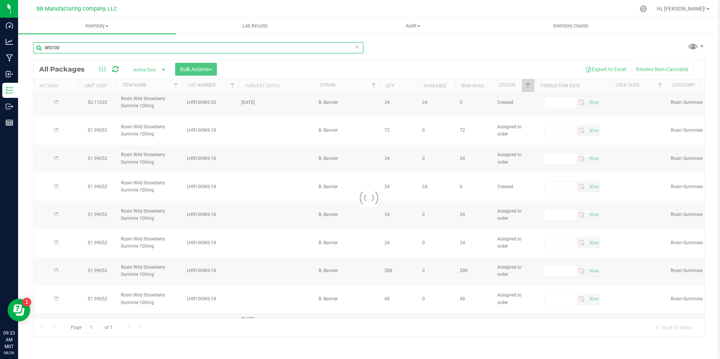
type input "[DATE]"
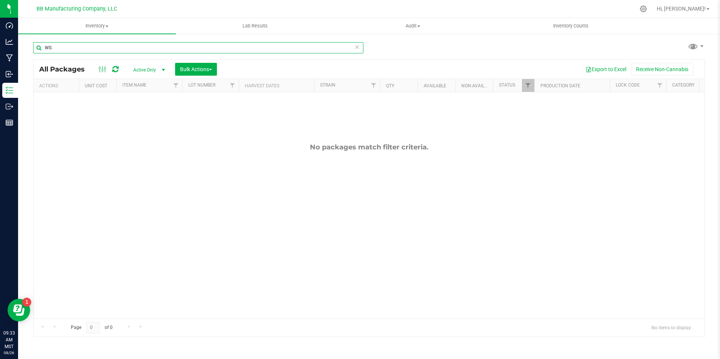
type input "W"
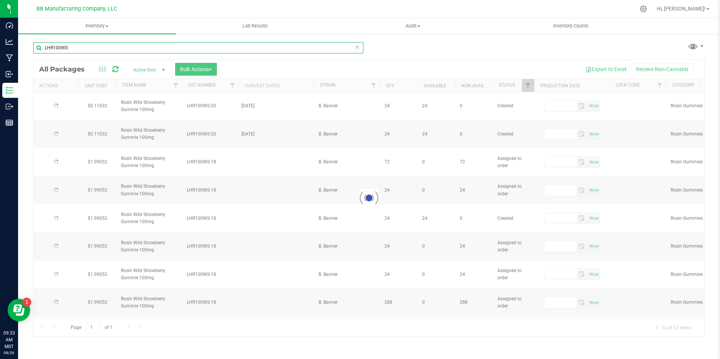
type input "LHR100WS2"
type input "[DATE]"
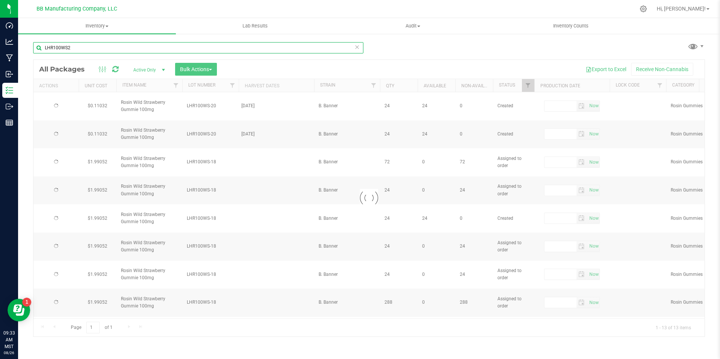
type input "[DATE]"
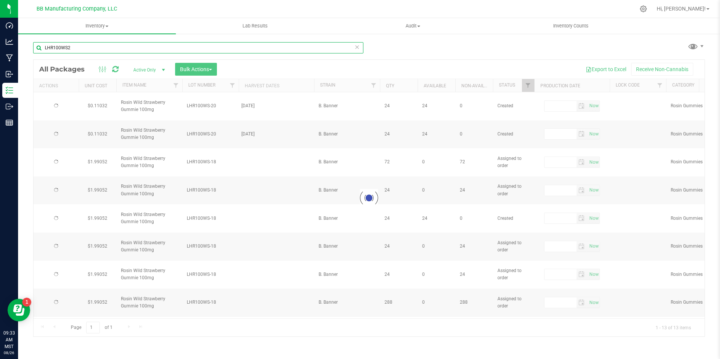
type input "[DATE]"
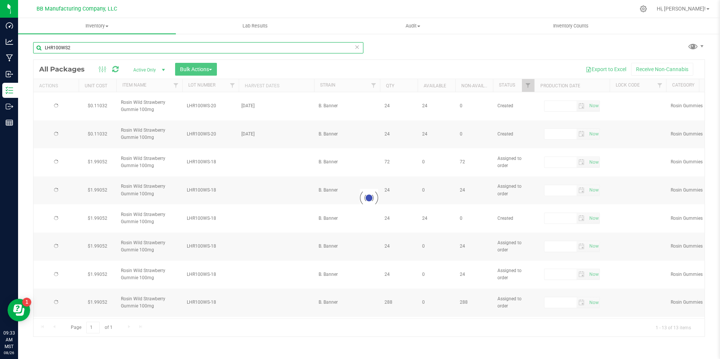
type input "[DATE]"
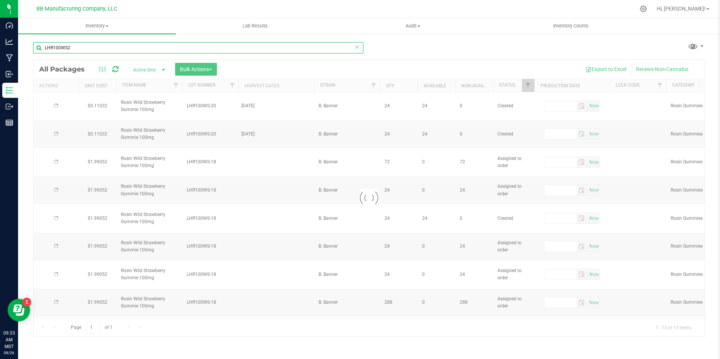
type input "[DATE]"
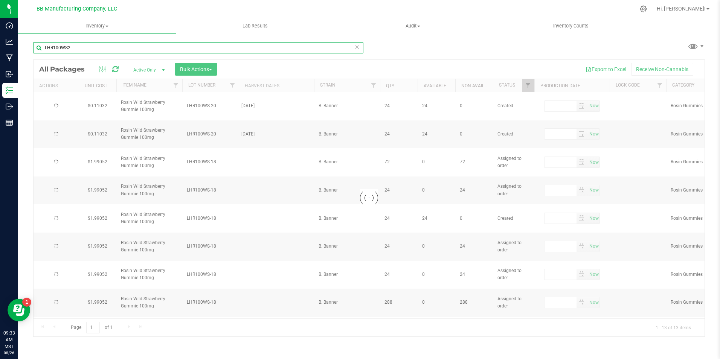
type input "[DATE]"
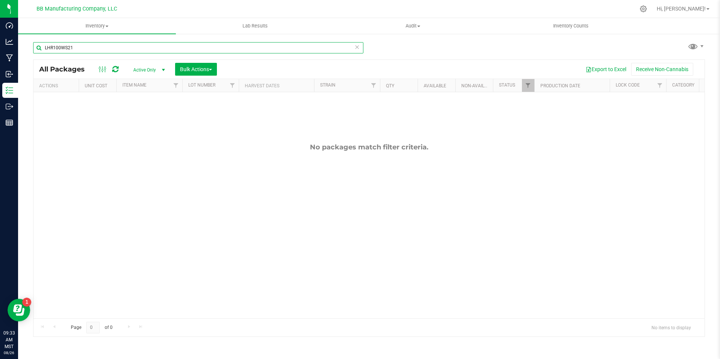
click at [69, 48] on input "LHR100WS21" at bounding box center [198, 47] width 330 height 11
type input "LHR100WS-21"
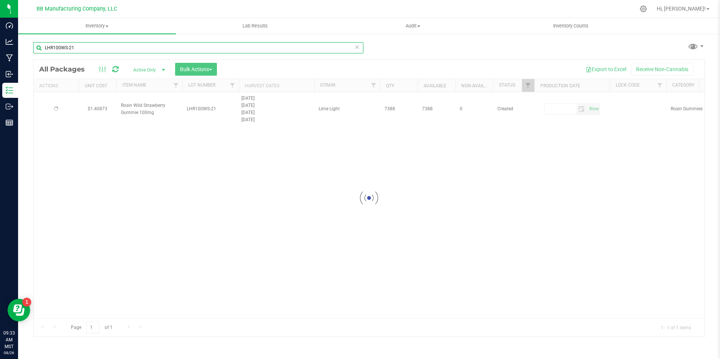
type input "[DATE]"
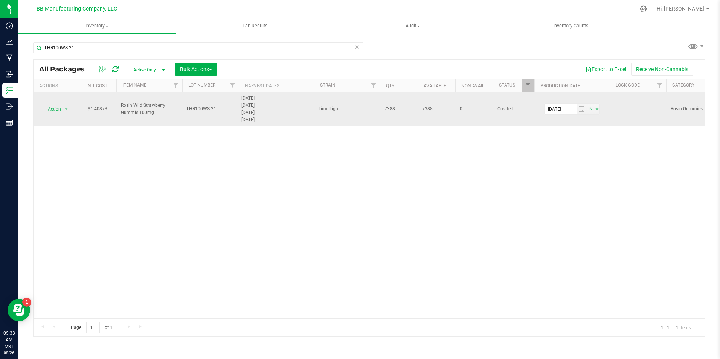
click at [62, 114] on td "Action Action Adjust qty Create package Edit attributes Global inventory Locate…" at bounding box center [56, 109] width 45 height 34
click at [63, 110] on span "select" at bounding box center [66, 109] width 6 height 6
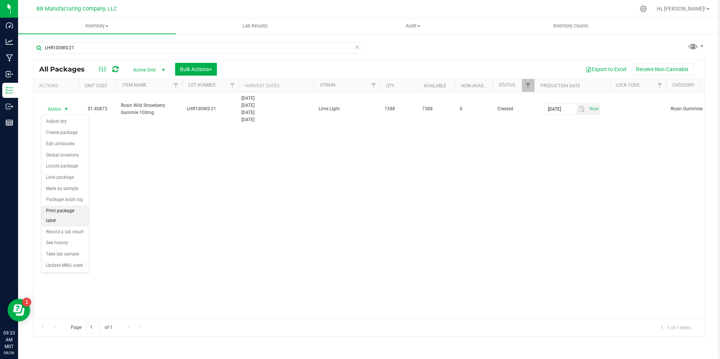
click at [63, 212] on li "Print package label" at bounding box center [64, 216] width 47 height 21
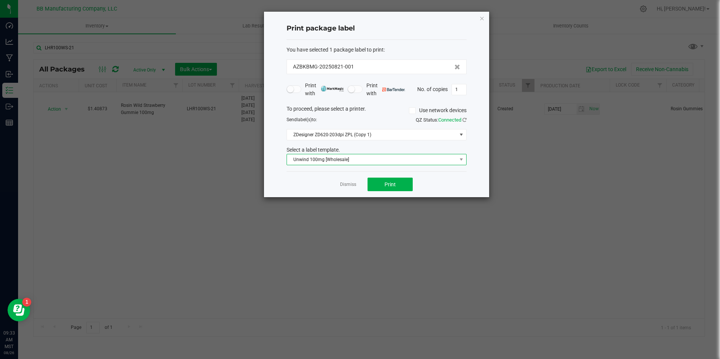
click at [458, 158] on span at bounding box center [460, 159] width 9 height 11
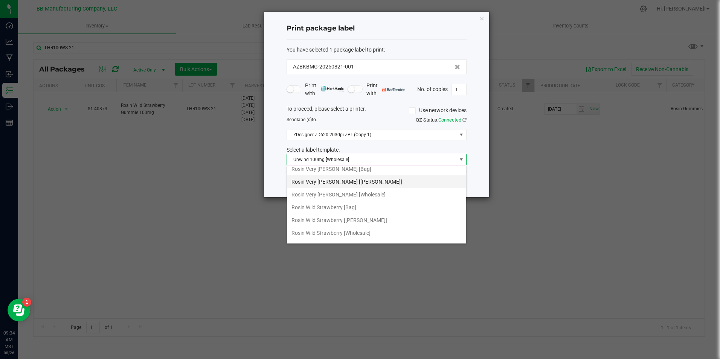
scroll to position [277, 0]
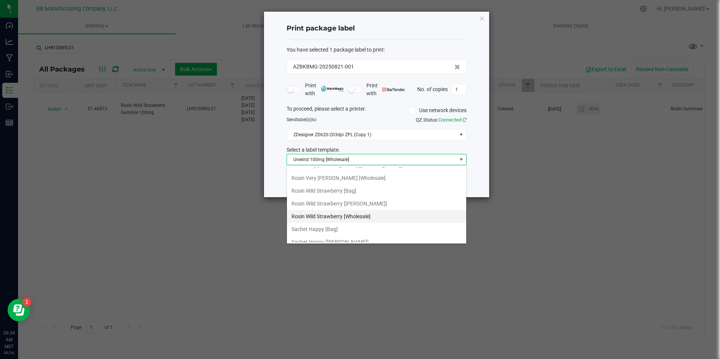
click at [360, 217] on li "Rosin Wild Strawberry [Wholesale]" at bounding box center [376, 216] width 179 height 13
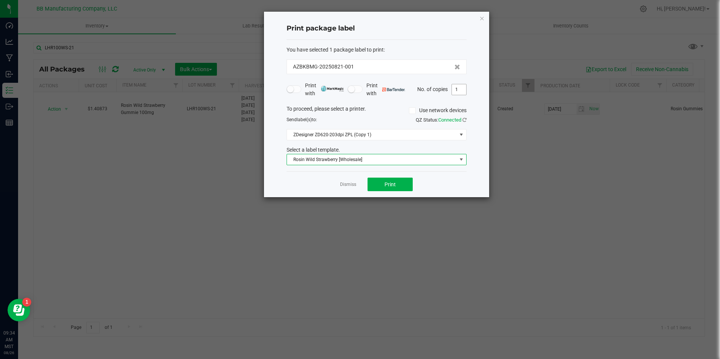
click at [465, 90] on input "1" at bounding box center [459, 89] width 14 height 11
type input "5"
click at [392, 182] on span "Print" at bounding box center [390, 185] width 11 height 6
click at [354, 185] on link "Dismiss" at bounding box center [348, 185] width 16 height 6
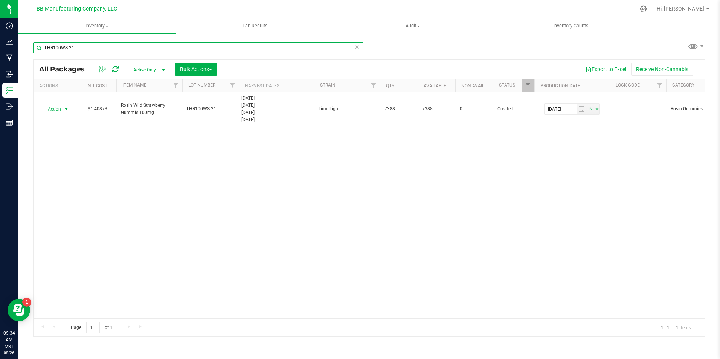
click at [82, 50] on input "LHR100WS-21" at bounding box center [198, 47] width 330 height 11
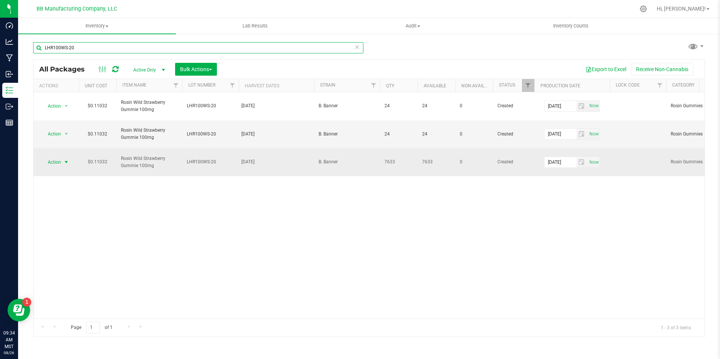
type input "LHR100WS-20"
click at [54, 157] on span "Action" at bounding box center [51, 162] width 20 height 11
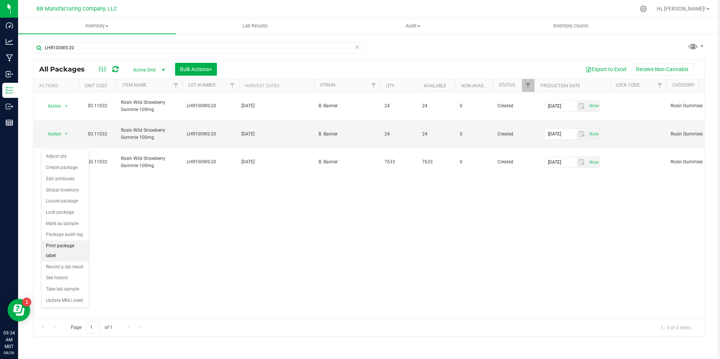
click at [70, 244] on li "Print package label" at bounding box center [64, 251] width 47 height 21
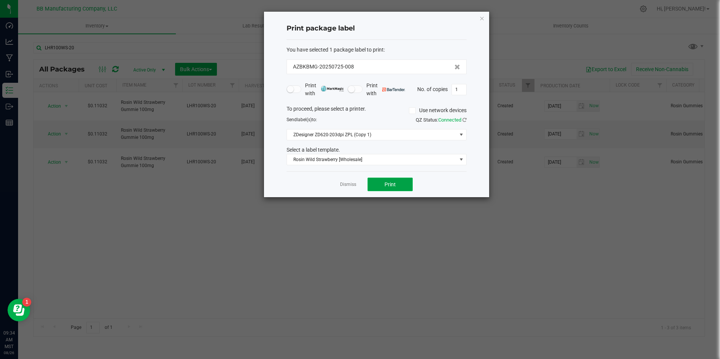
click at [391, 190] on button "Print" at bounding box center [390, 185] width 45 height 14
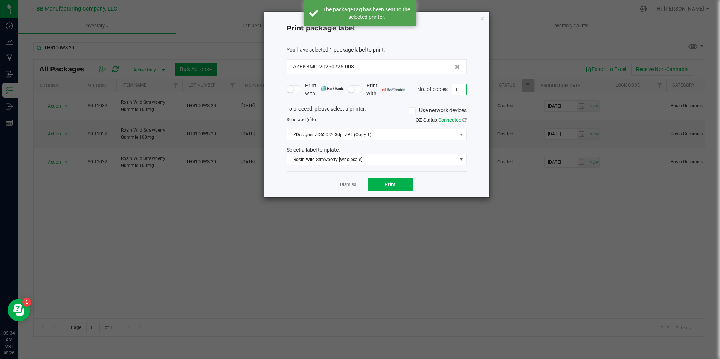
click at [464, 93] on input "1" at bounding box center [459, 89] width 14 height 11
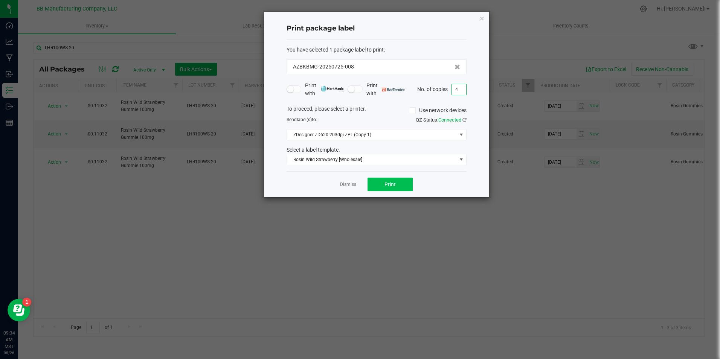
type input "4"
click at [398, 182] on button "Print" at bounding box center [390, 185] width 45 height 14
click at [350, 188] on app-cancel-button "Dismiss" at bounding box center [348, 185] width 16 height 8
click at [348, 183] on link "Dismiss" at bounding box center [348, 185] width 16 height 6
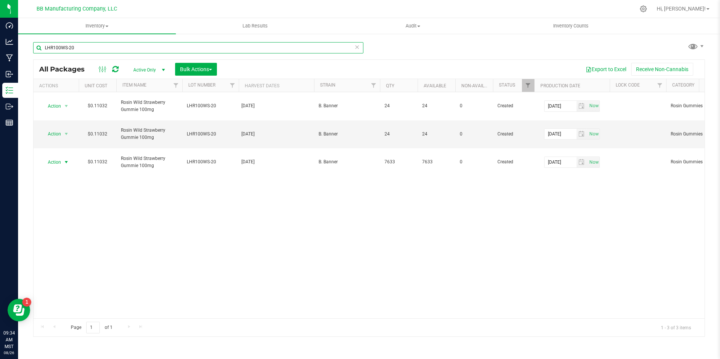
click at [120, 52] on input "LHR100WS-20" at bounding box center [198, 47] width 330 height 11
type input "LHR100WS-19"
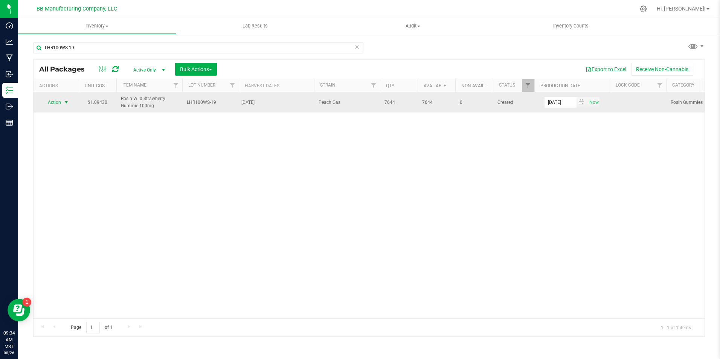
click at [64, 104] on span "select" at bounding box center [66, 102] width 6 height 6
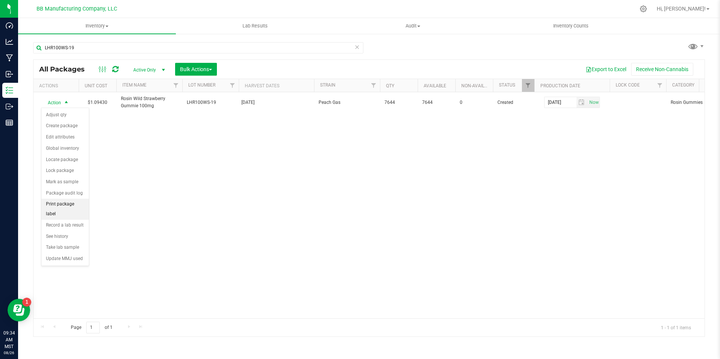
click at [74, 201] on li "Print package label" at bounding box center [64, 209] width 47 height 21
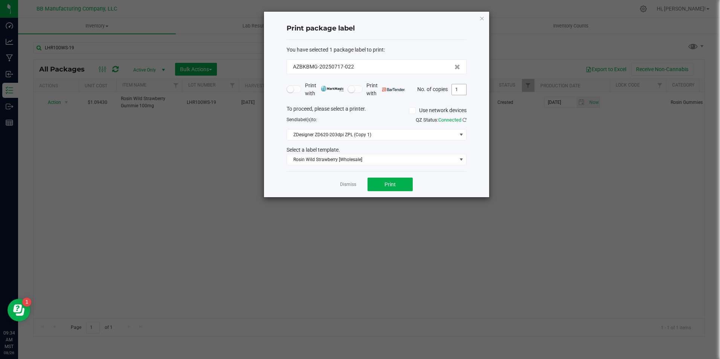
click at [465, 92] on input "1" at bounding box center [459, 89] width 14 height 11
type input "5"
click at [397, 180] on button "Print" at bounding box center [390, 185] width 45 height 14
click at [351, 187] on link "Dismiss" at bounding box center [348, 185] width 16 height 6
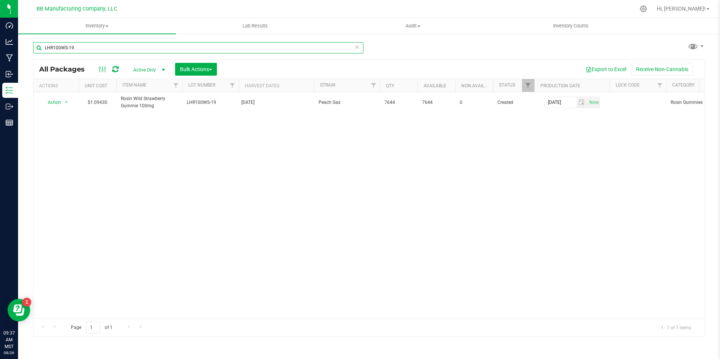
click at [67, 49] on input "LHR100WS-19" at bounding box center [198, 47] width 330 height 11
click at [71, 46] on input "LHR100BO-19" at bounding box center [198, 47] width 330 height 11
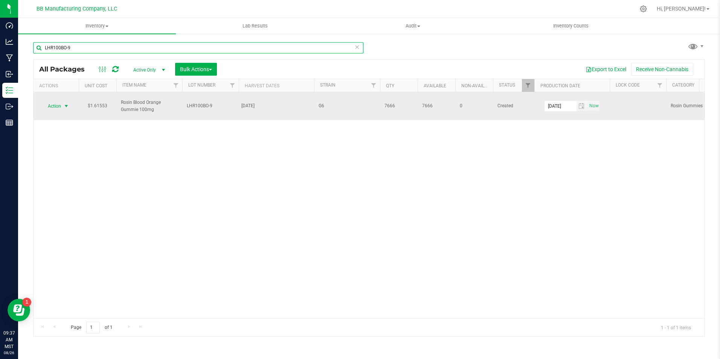
type input "LHR100BO-9"
click at [67, 103] on span "select" at bounding box center [66, 106] width 6 height 6
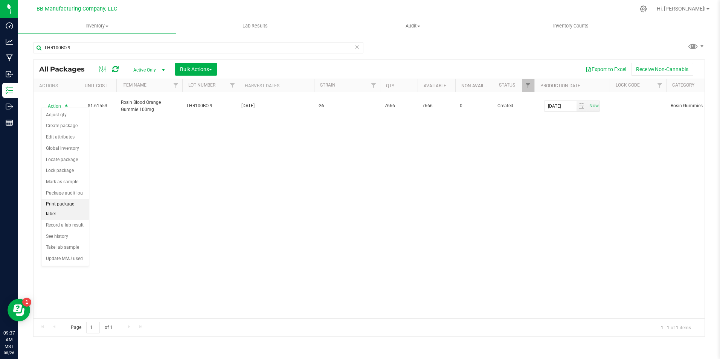
click at [76, 199] on li "Print package label" at bounding box center [64, 209] width 47 height 21
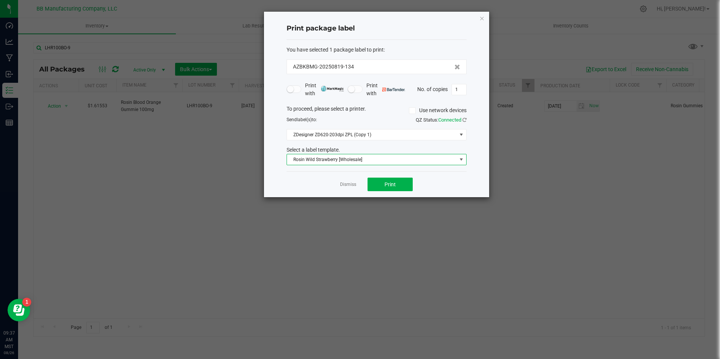
click at [463, 165] on span at bounding box center [460, 159] width 9 height 11
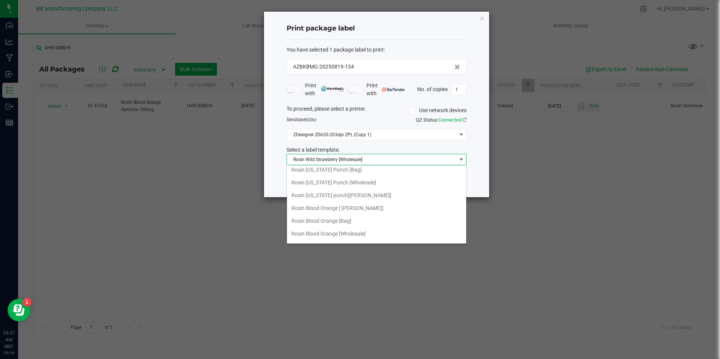
scroll to position [182, 0]
click at [387, 235] on li "Rosin Blood Orange [Wholesale]" at bounding box center [376, 234] width 179 height 13
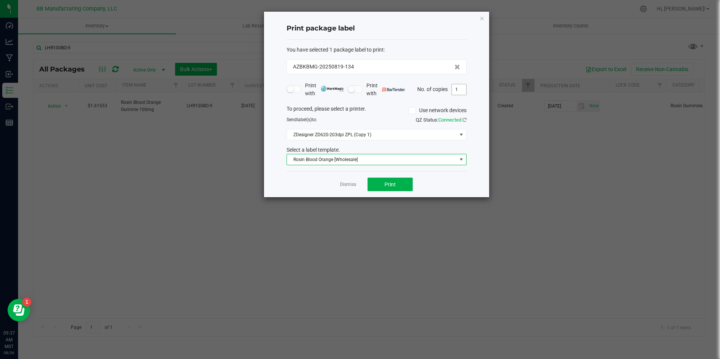
click at [465, 93] on input "1" at bounding box center [459, 89] width 14 height 11
type input "6"
click at [402, 180] on button "Print" at bounding box center [390, 185] width 45 height 14
click at [346, 184] on link "Dismiss" at bounding box center [348, 185] width 16 height 6
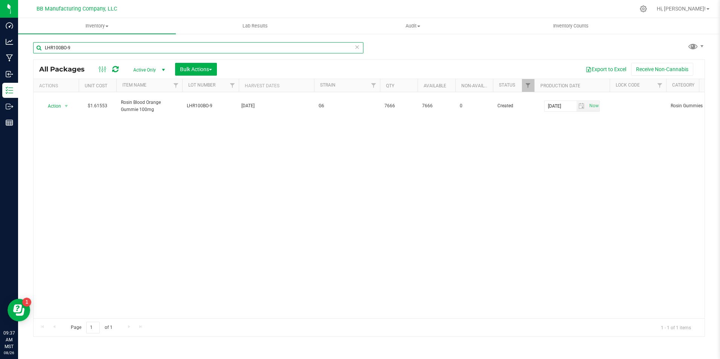
click at [87, 48] on input "LHR100BO-9" at bounding box center [198, 47] width 330 height 11
type input "LHR100BO-7"
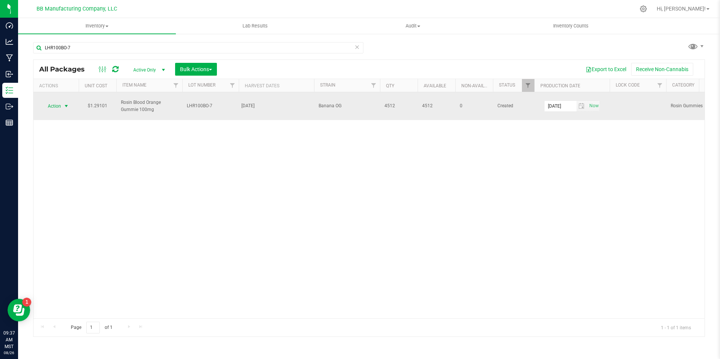
click at [52, 102] on span "Action" at bounding box center [51, 106] width 20 height 11
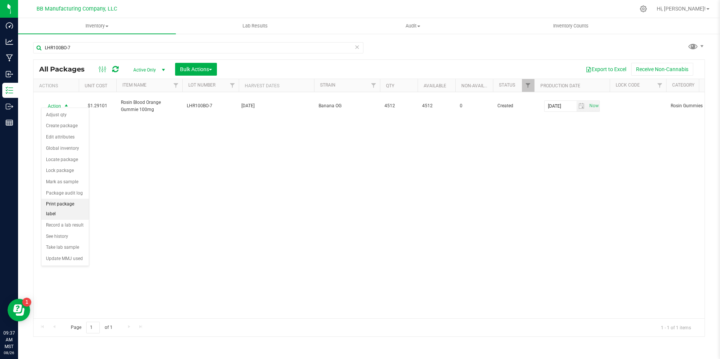
click at [79, 203] on li "Print package label" at bounding box center [64, 209] width 47 height 21
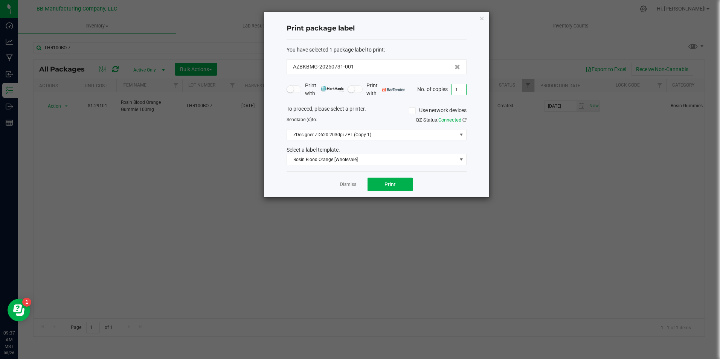
click at [459, 89] on input "1" at bounding box center [459, 89] width 14 height 11
type input "6"
click at [393, 191] on button "Print" at bounding box center [390, 185] width 45 height 14
click at [344, 185] on link "Dismiss" at bounding box center [348, 185] width 16 height 6
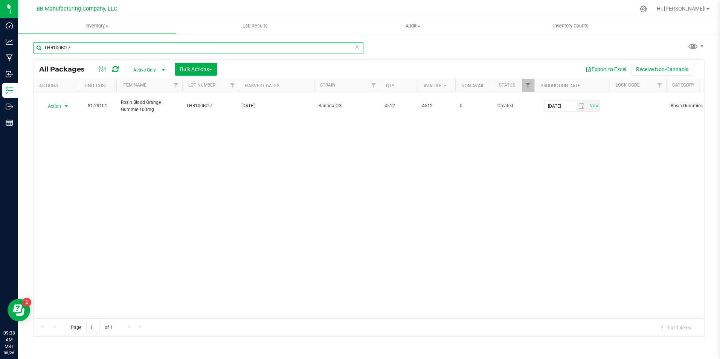
click at [90, 50] on input "LHR100BO-7" at bounding box center [198, 47] width 330 height 11
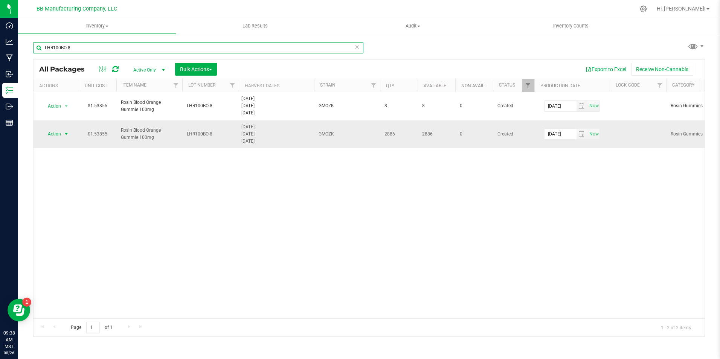
type input "LHR100BO-8"
click at [64, 134] on span "select" at bounding box center [66, 134] width 6 height 6
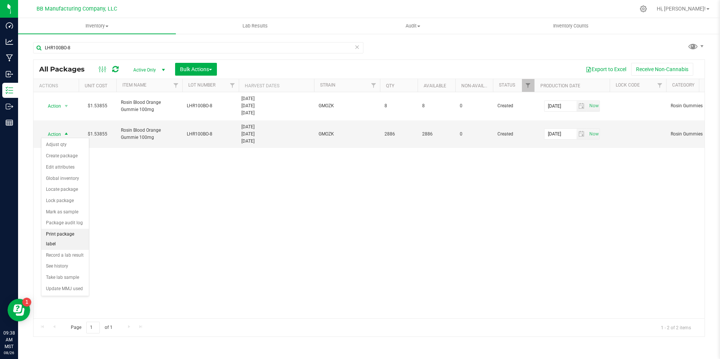
click at [55, 234] on li "Print package label" at bounding box center [64, 239] width 47 height 21
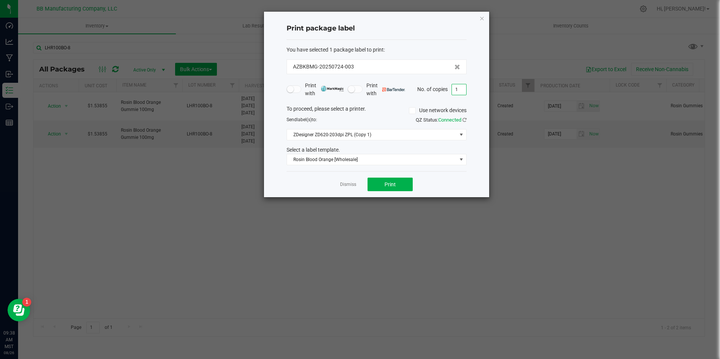
click at [460, 89] on input "1" at bounding box center [459, 89] width 14 height 11
type input "6"
click at [404, 183] on button "Print" at bounding box center [390, 185] width 45 height 14
click at [350, 184] on link "Dismiss" at bounding box center [348, 185] width 16 height 6
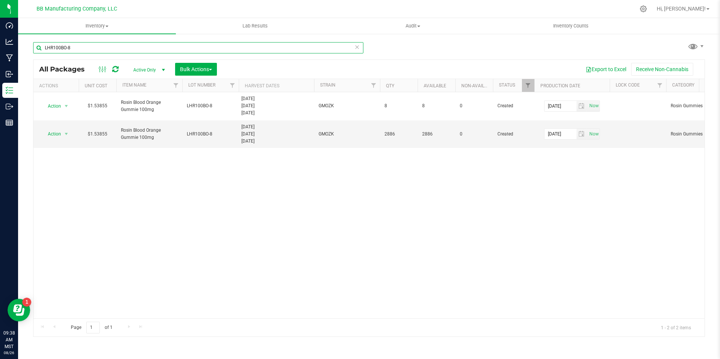
click at [128, 47] on input "LHR100BO-8" at bounding box center [198, 47] width 330 height 11
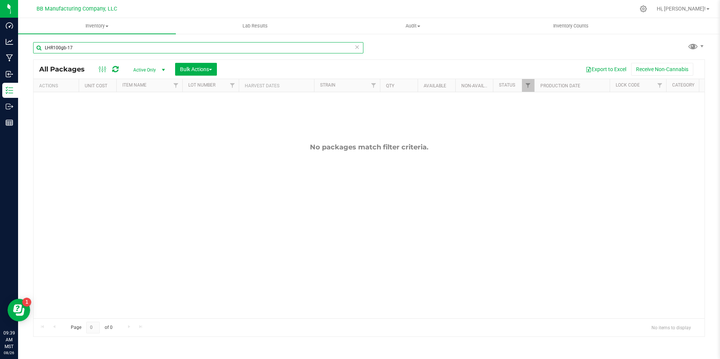
click at [53, 49] on input "LHR100gb-17" at bounding box center [198, 47] width 330 height 11
type input "BR100gb-17"
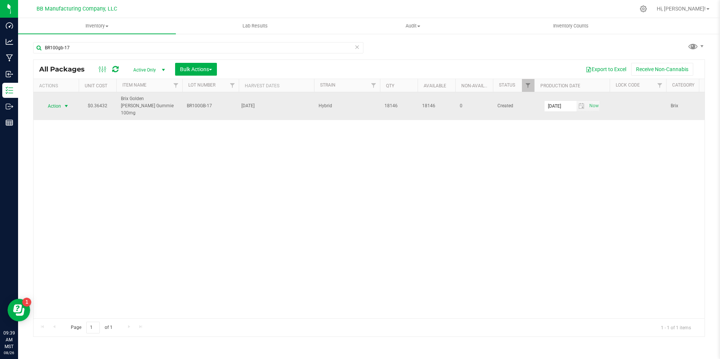
click at [65, 103] on span "select" at bounding box center [66, 106] width 6 height 6
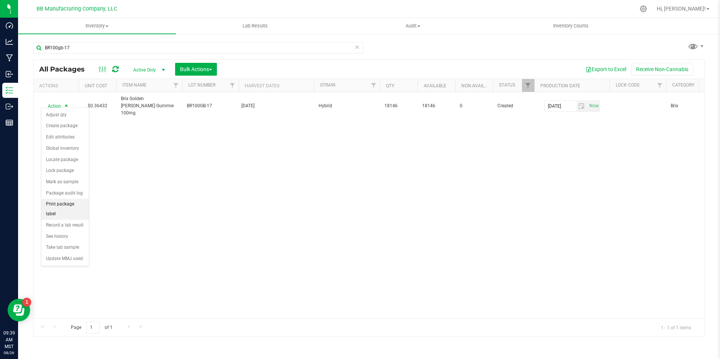
click at [72, 201] on li "Print package label" at bounding box center [64, 209] width 47 height 21
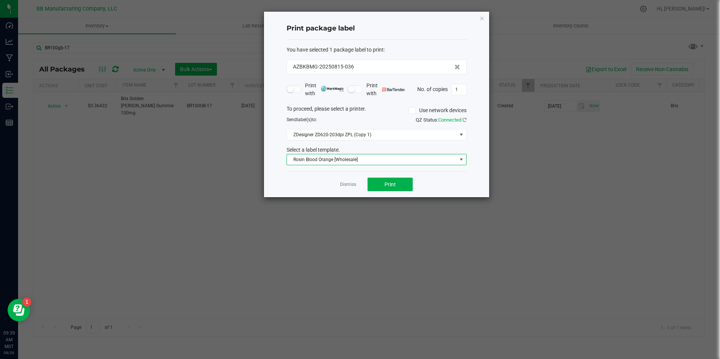
click at [428, 163] on span "Rosin Blood Orange [Wholesale]" at bounding box center [372, 159] width 170 height 11
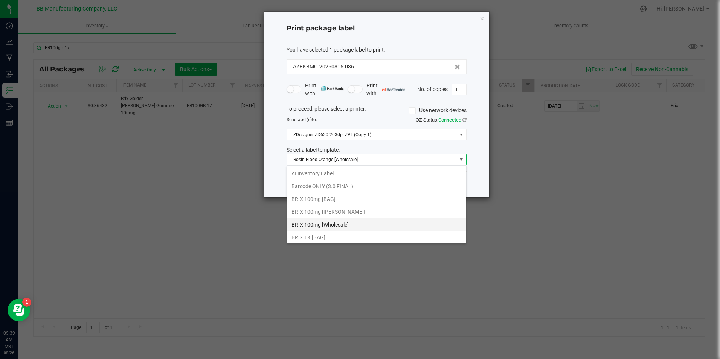
click at [342, 224] on li "BRIX 100mg [Wholesale]" at bounding box center [376, 224] width 179 height 13
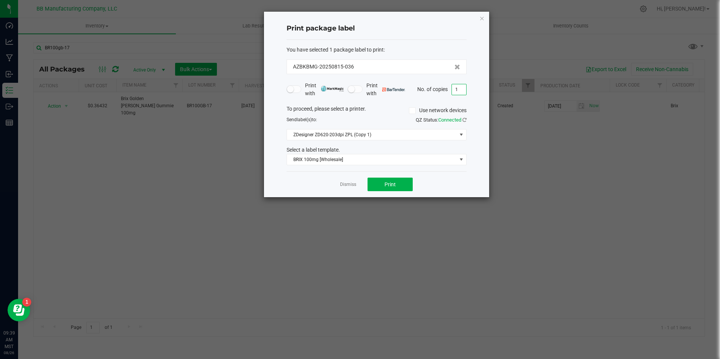
click at [464, 86] on input "1" at bounding box center [459, 89] width 14 height 11
type input "6"
click at [404, 180] on button "Print" at bounding box center [390, 185] width 45 height 14
click at [354, 186] on link "Dismiss" at bounding box center [348, 185] width 16 height 6
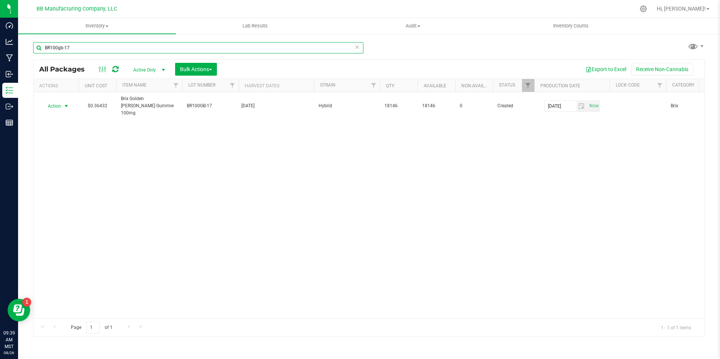
click at [76, 49] on input "BR100gb-17" at bounding box center [198, 47] width 330 height 11
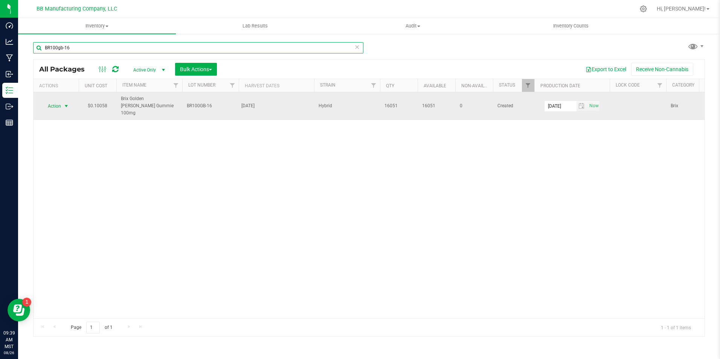
type input "BR100gb-16"
click at [64, 103] on span "select" at bounding box center [66, 106] width 6 height 6
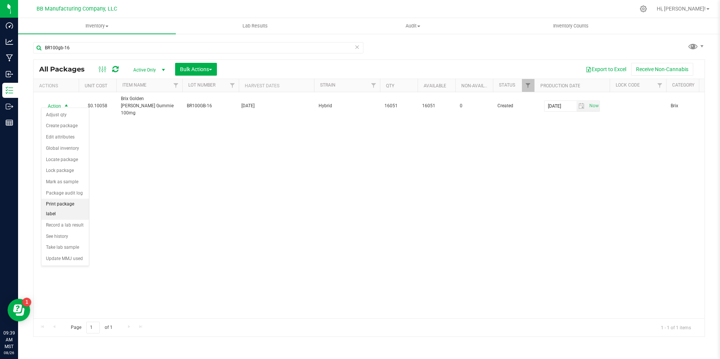
click at [67, 203] on li "Print package label" at bounding box center [64, 209] width 47 height 21
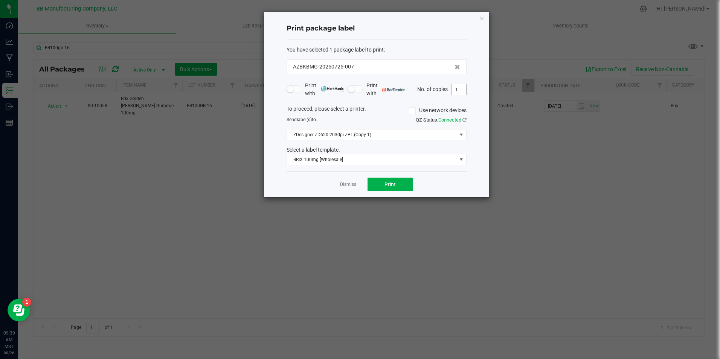
click at [463, 87] on input "1" at bounding box center [459, 89] width 14 height 11
type input "6"
click at [394, 187] on span "Print" at bounding box center [390, 185] width 11 height 6
click at [357, 183] on div "Dismiss Print" at bounding box center [377, 184] width 180 height 26
click at [354, 185] on link "Dismiss" at bounding box center [348, 185] width 16 height 6
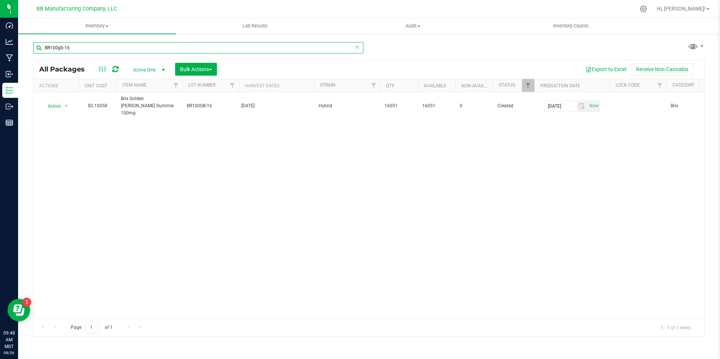
click at [141, 52] on input "BR100gb-16" at bounding box center [198, 47] width 330 height 11
type input "B"
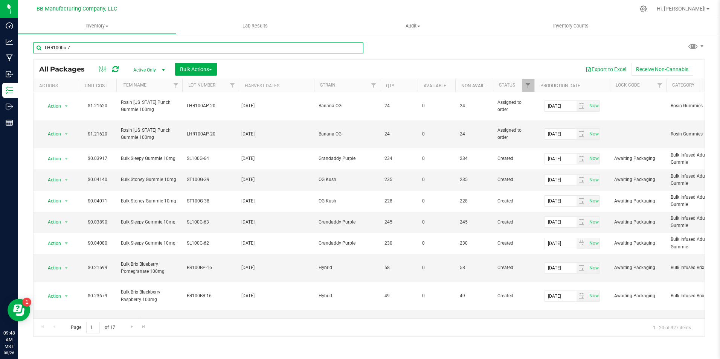
type input "LHR100bo-7"
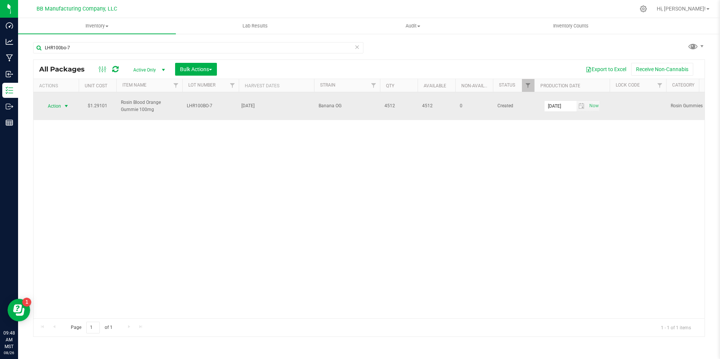
click at [66, 103] on span "select" at bounding box center [66, 106] width 6 height 6
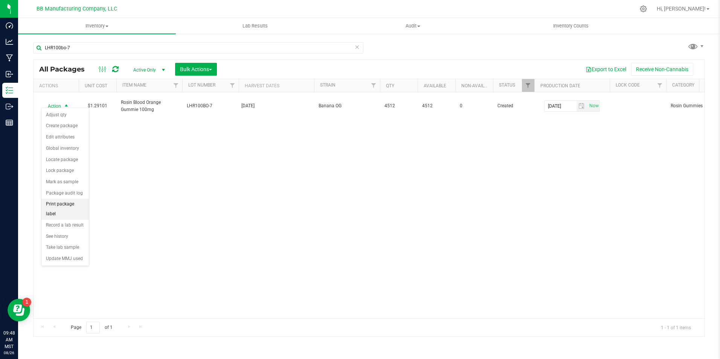
click at [72, 204] on li "Print package label" at bounding box center [64, 209] width 47 height 21
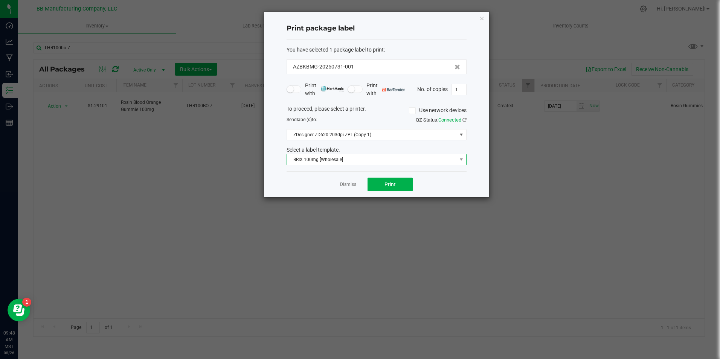
click at [406, 161] on span "BRIX 100mg [Wholesale]" at bounding box center [372, 159] width 170 height 11
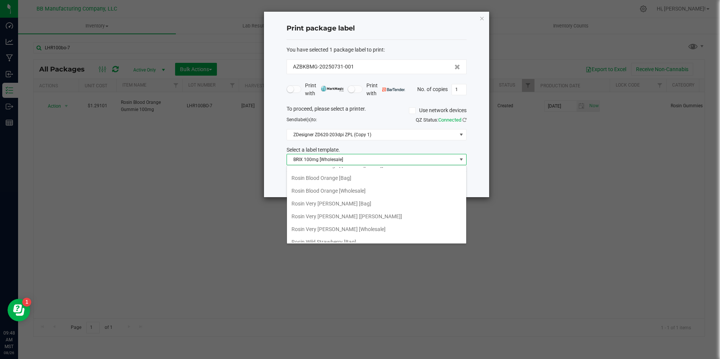
scroll to position [188, 0]
click at [354, 231] on li "Rosin Blood Orange [Wholesale]" at bounding box center [376, 228] width 179 height 13
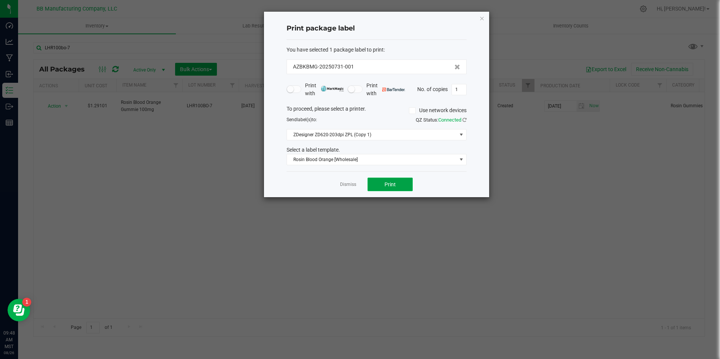
click at [379, 180] on button "Print" at bounding box center [390, 185] width 45 height 14
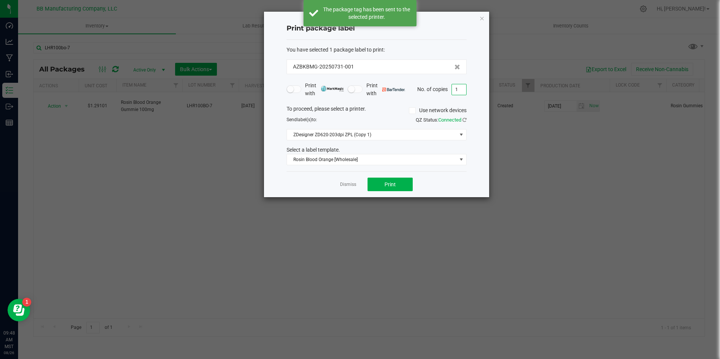
click at [457, 90] on input "1" at bounding box center [459, 89] width 14 height 11
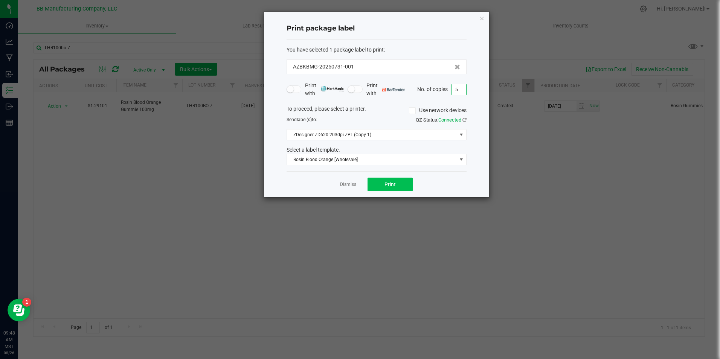
type input "5"
click at [405, 189] on button "Print" at bounding box center [390, 185] width 45 height 14
